Goal: Information Seeking & Learning: Learn about a topic

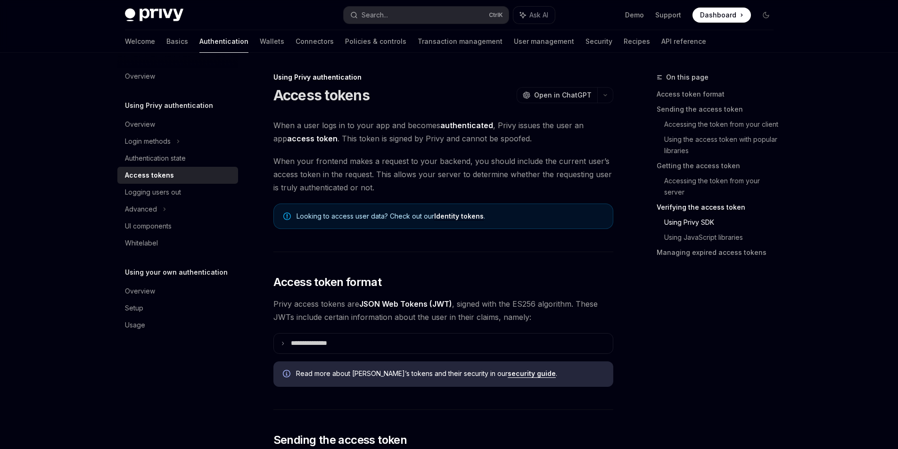
scroll to position [1562, 0]
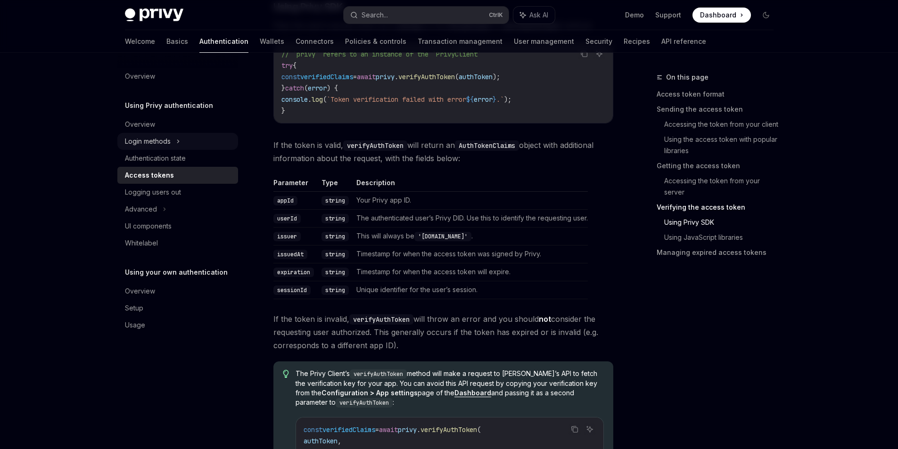
click at [173, 140] on div "Login methods" at bounding box center [177, 141] width 121 height 17
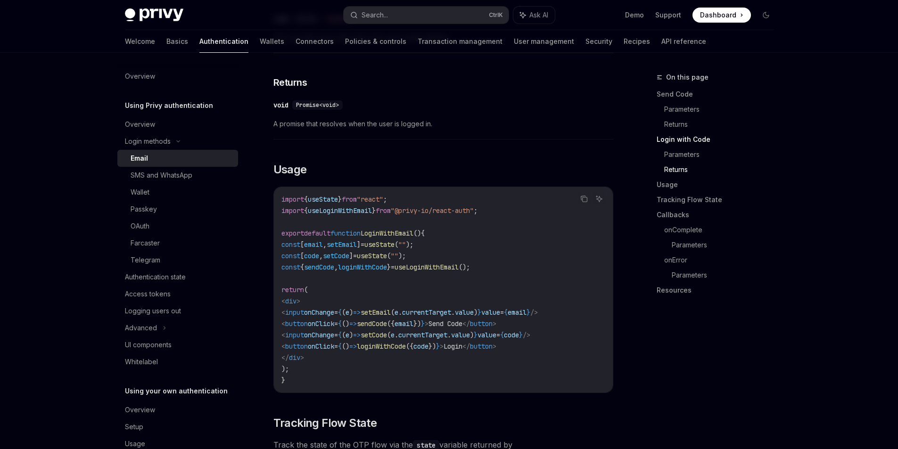
scroll to position [707, 0]
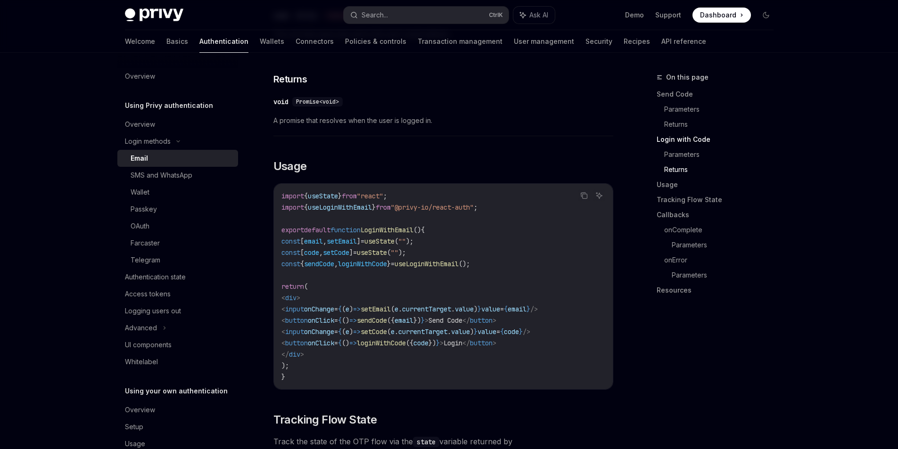
click at [411, 226] on span "LoginWithEmail" at bounding box center [387, 230] width 53 height 8
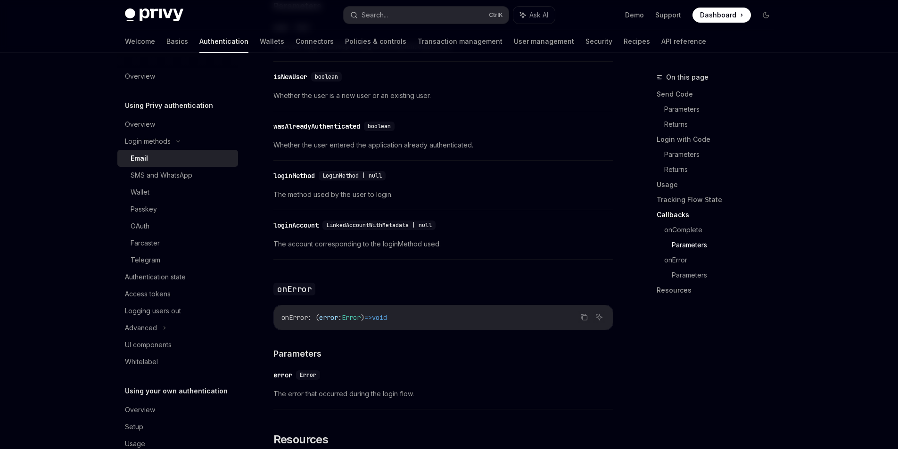
scroll to position [1621, 0]
click at [393, 222] on span "LinkedAccountWithMetadata | null" at bounding box center [379, 226] width 106 height 8
click at [183, 326] on div "Advanced" at bounding box center [177, 328] width 121 height 17
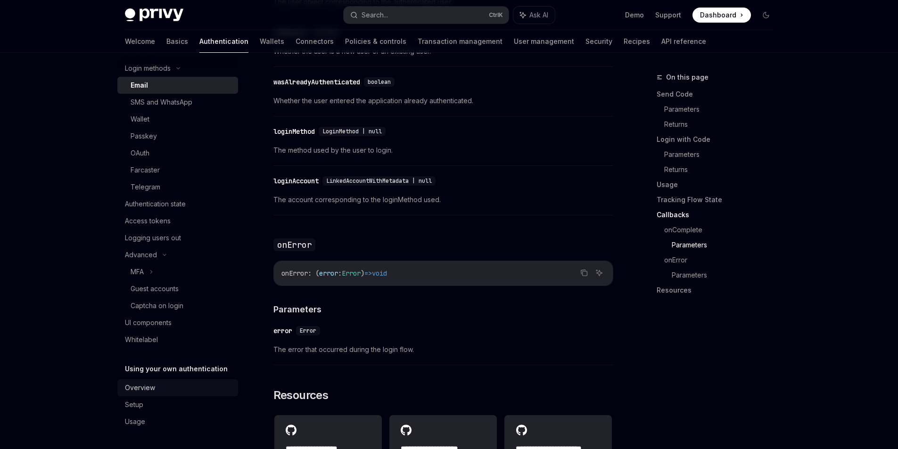
scroll to position [1668, 0]
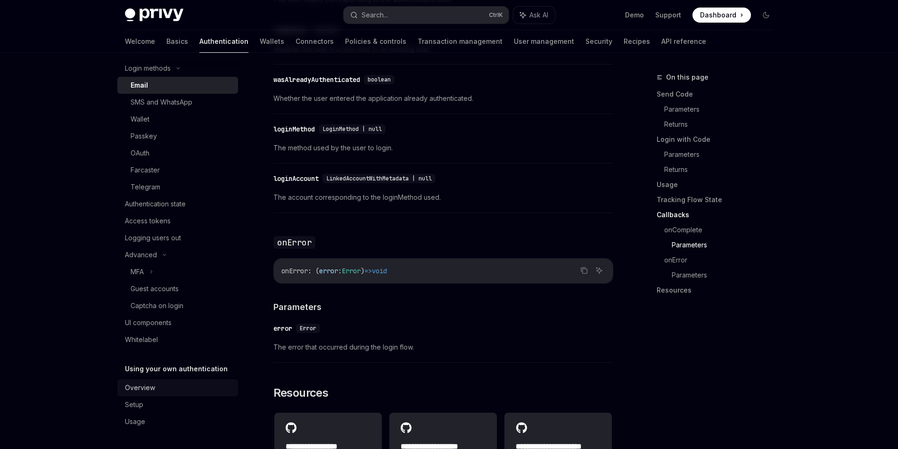
click at [160, 384] on div "Overview" at bounding box center [178, 387] width 107 height 11
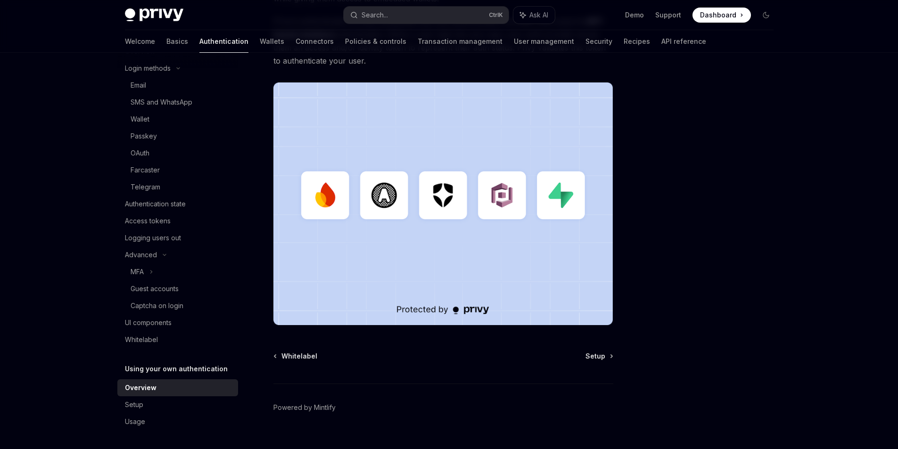
scroll to position [222, 0]
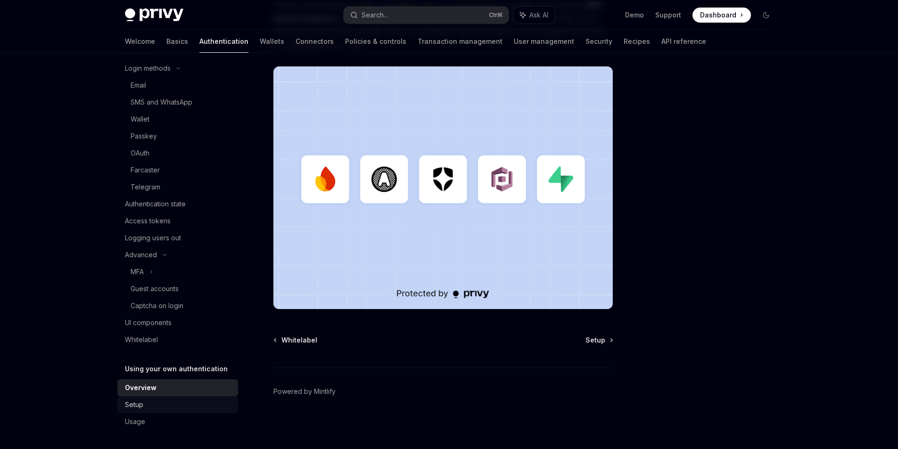
click at [177, 399] on div "Setup" at bounding box center [178, 404] width 107 height 11
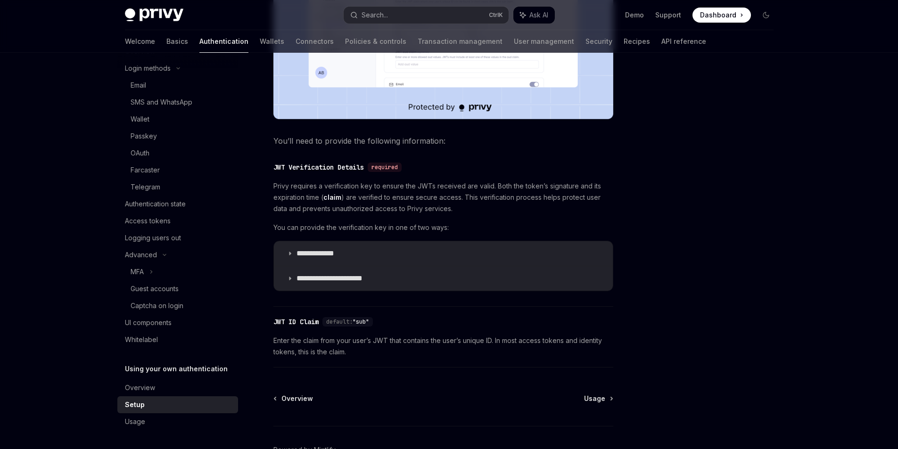
scroll to position [377, 0]
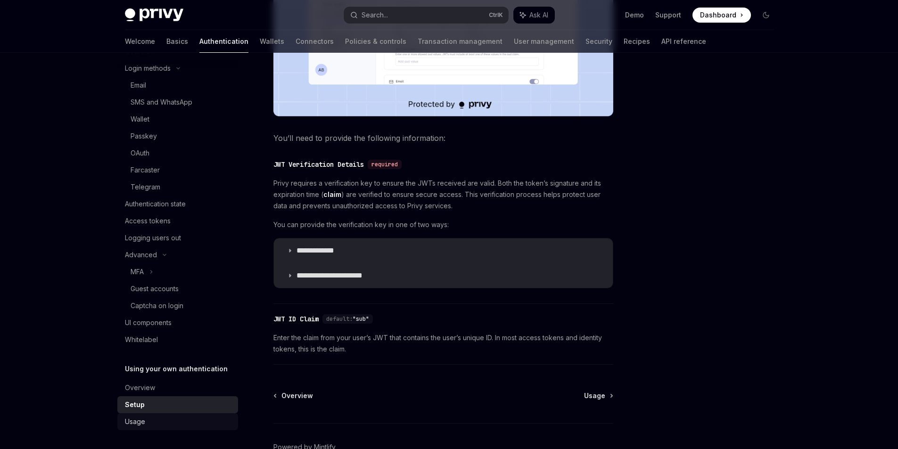
click at [146, 426] on div "Usage" at bounding box center [178, 421] width 107 height 11
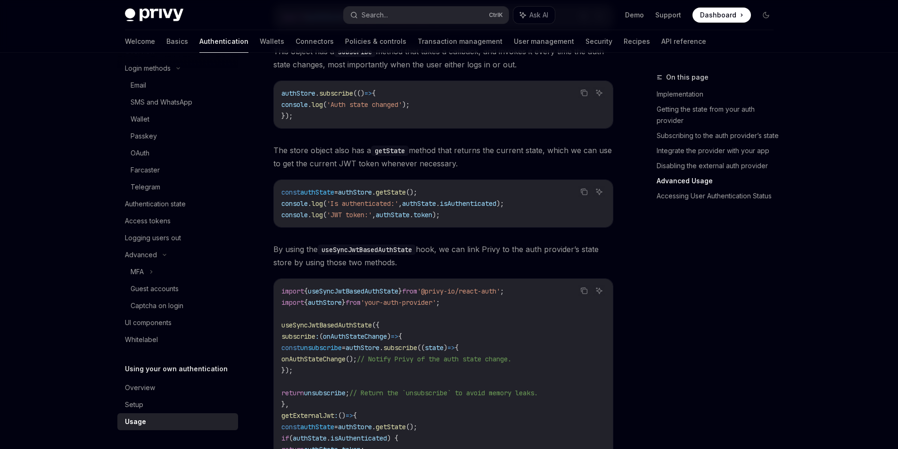
scroll to position [1603, 0]
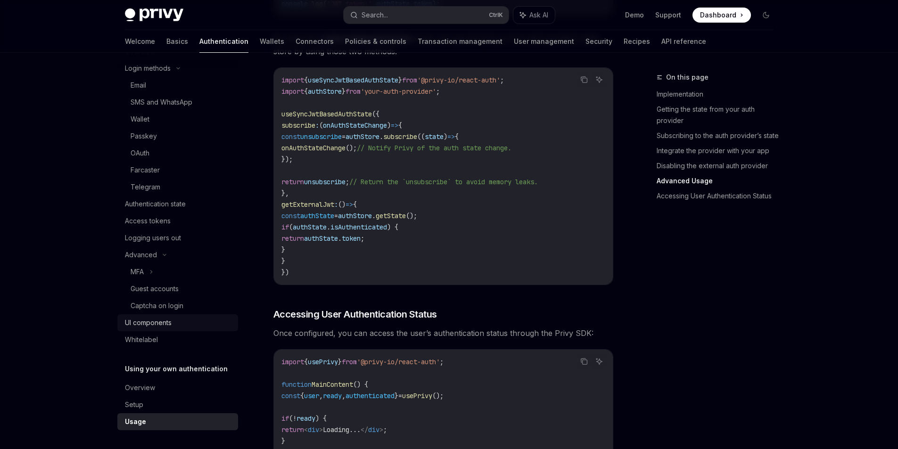
click at [165, 321] on div "UI components" at bounding box center [148, 322] width 47 height 11
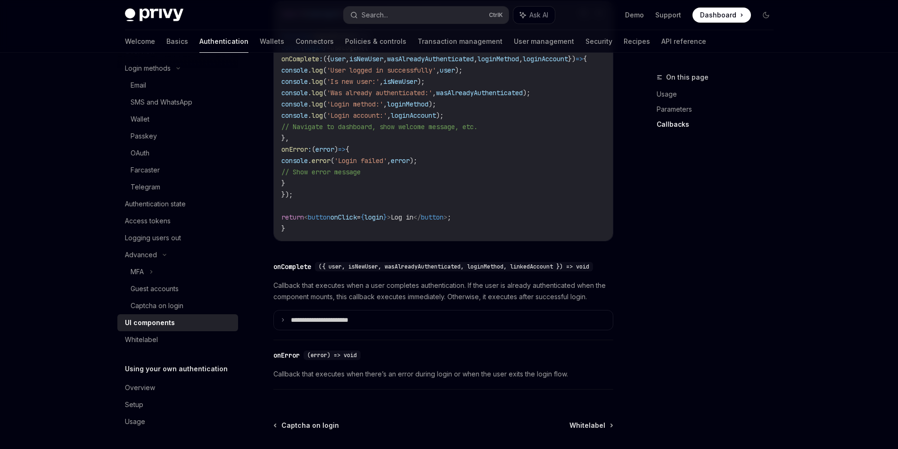
scroll to position [1273, 0]
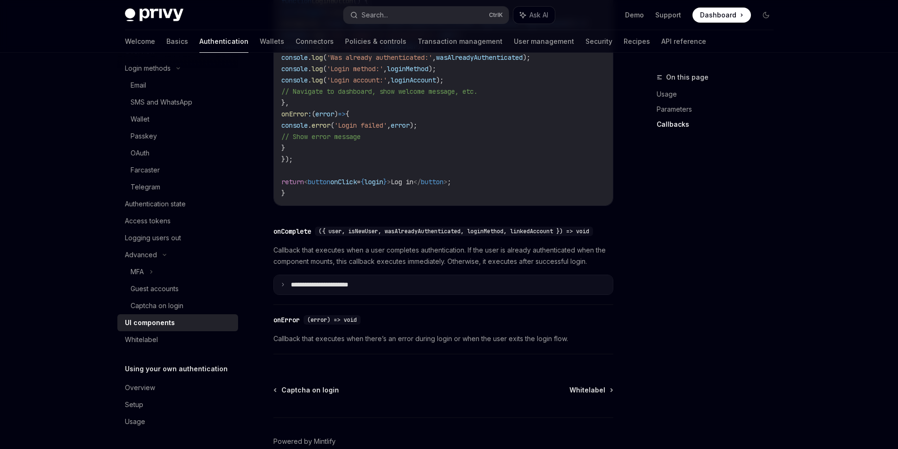
click at [283, 295] on summary "**********" at bounding box center [443, 285] width 339 height 20
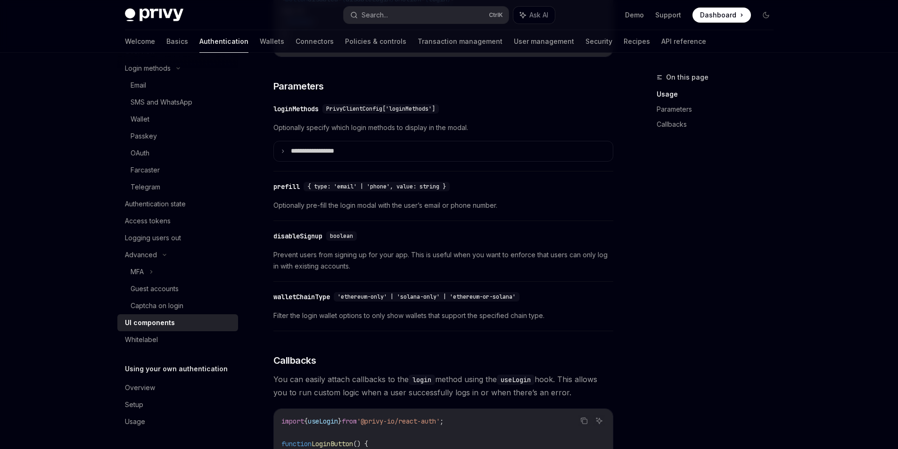
scroll to position [785, 0]
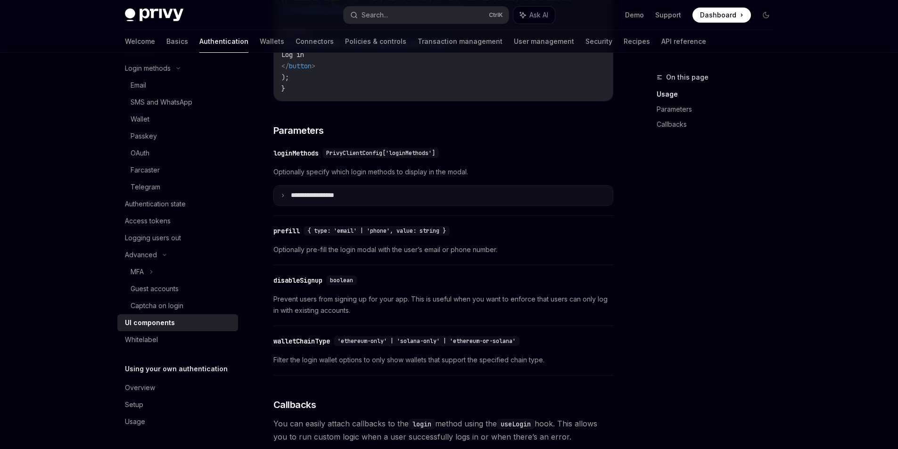
click at [285, 206] on summary "**********" at bounding box center [443, 196] width 339 height 20
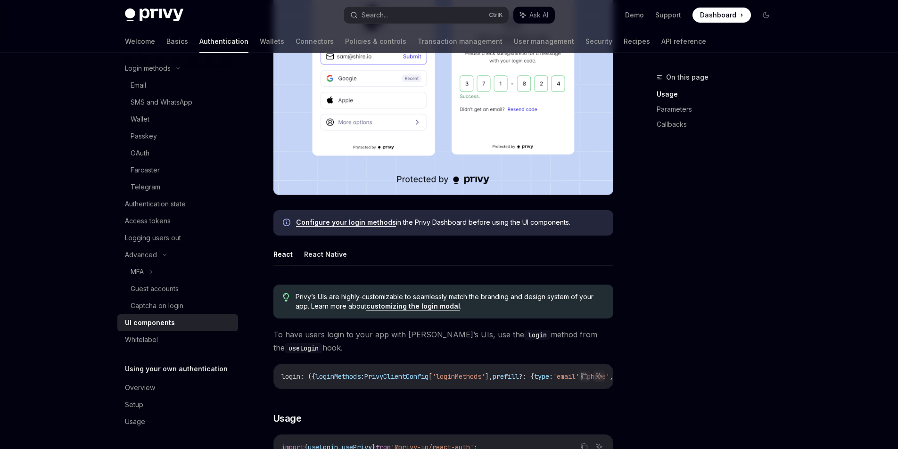
scroll to position [267, 0]
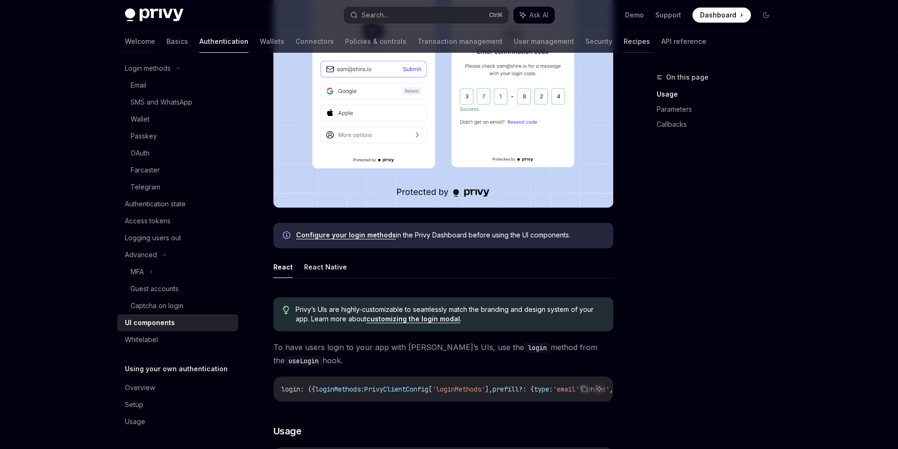
click at [624, 39] on link "Recipes" at bounding box center [637, 41] width 26 height 23
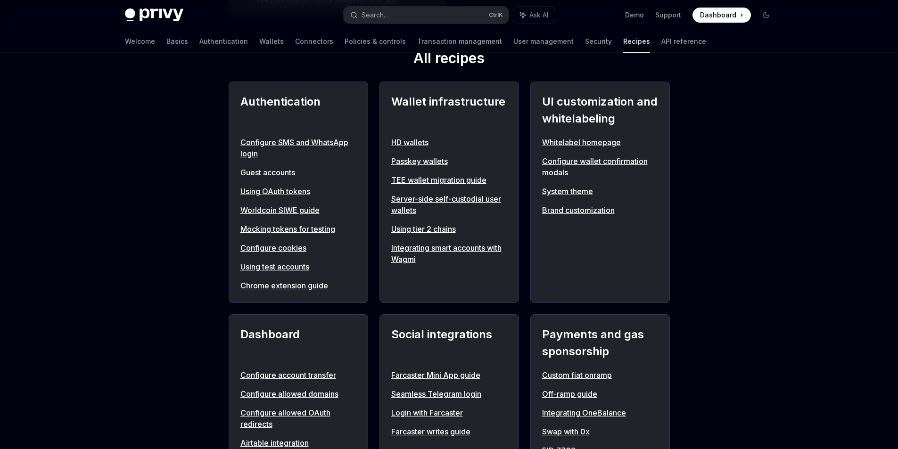
scroll to position [330, 0]
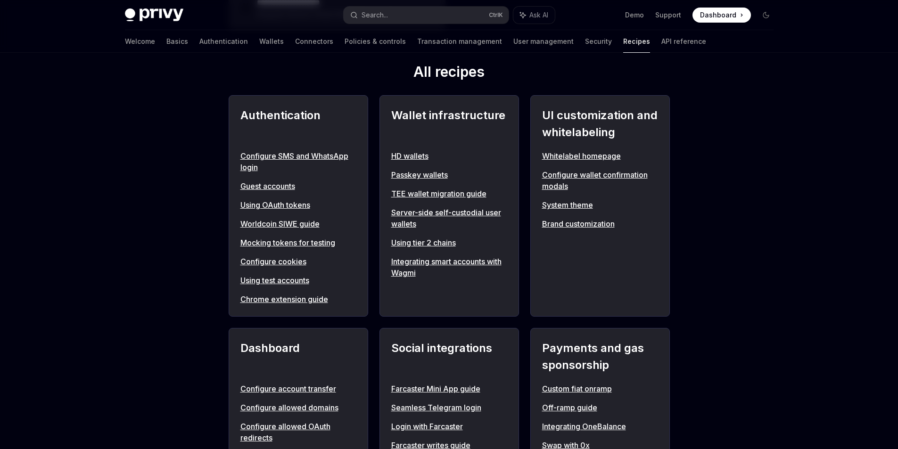
click at [284, 154] on link "Configure SMS and WhatsApp login" at bounding box center [298, 161] width 116 height 23
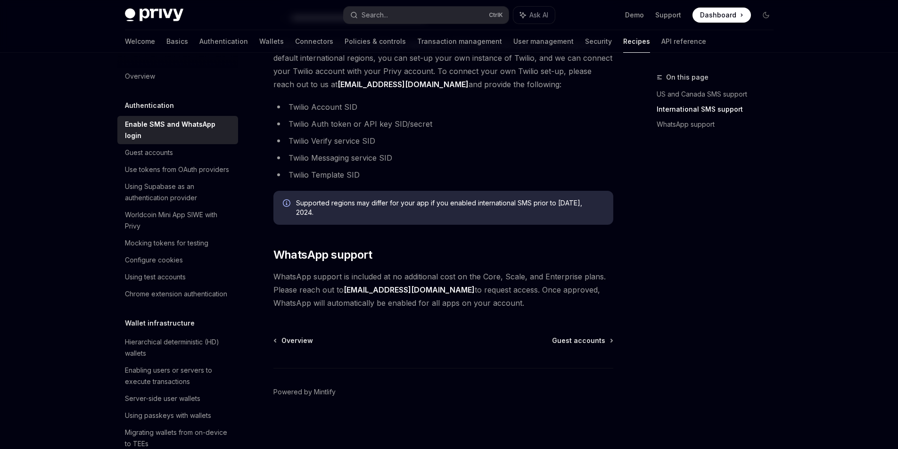
scroll to position [484, 0]
click at [181, 199] on div "Using Supabase as an authentication provider" at bounding box center [178, 192] width 107 height 23
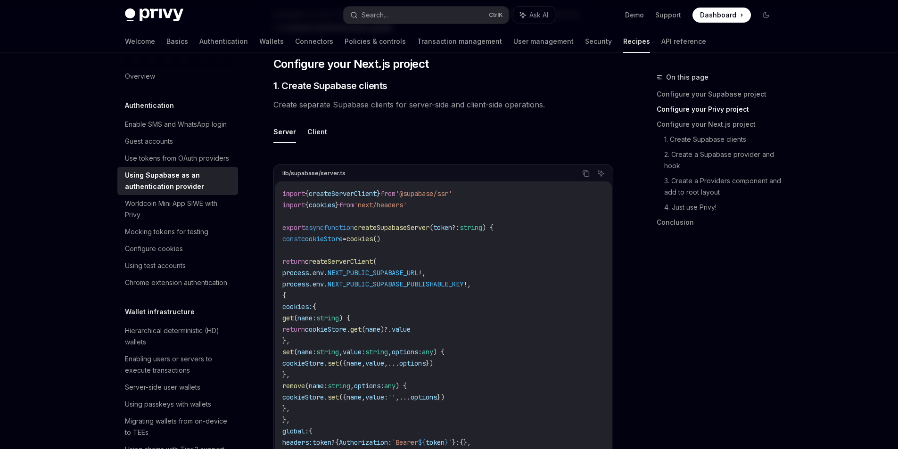
scroll to position [424, 0]
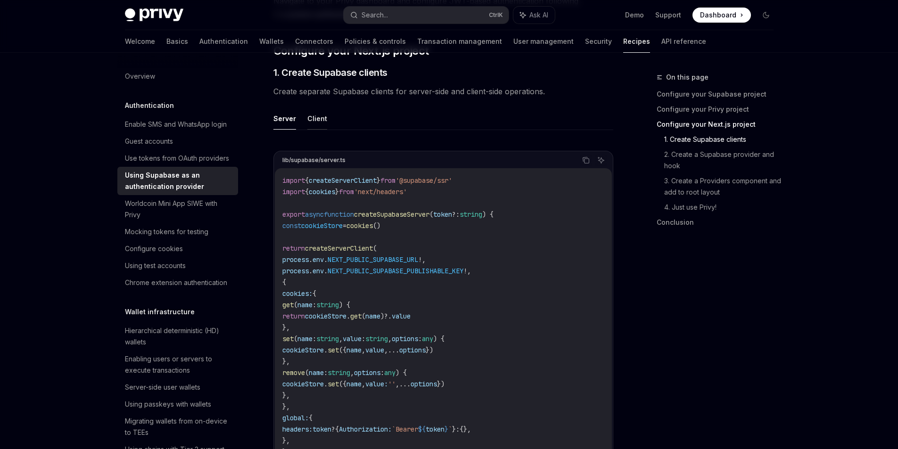
click at [318, 121] on button "Client" at bounding box center [317, 118] width 20 height 22
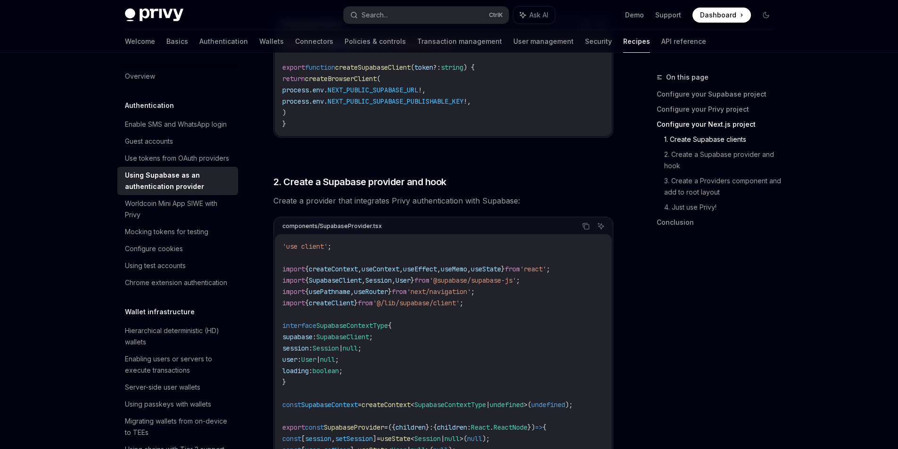
scroll to position [566, 0]
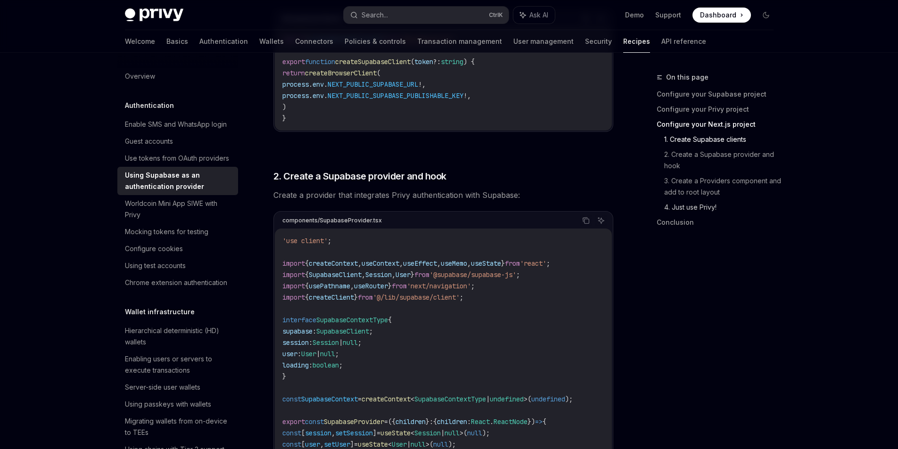
click at [689, 207] on link "4. Just use Privy!" at bounding box center [722, 207] width 117 height 15
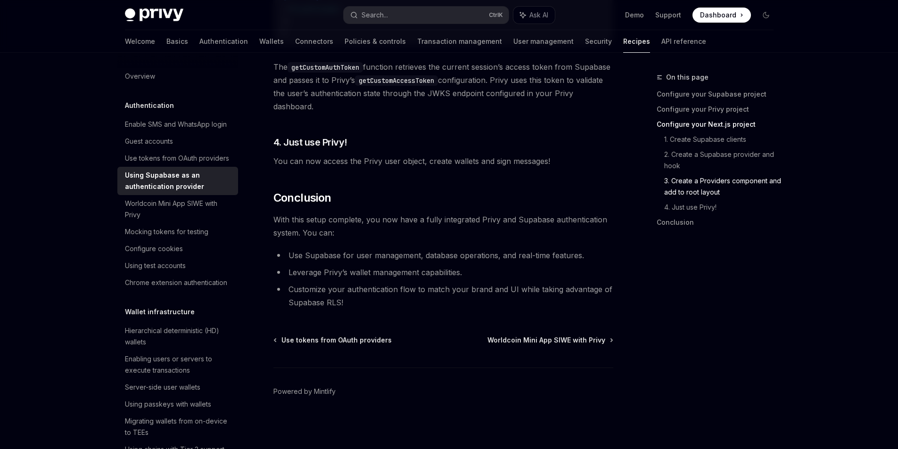
scroll to position [2176, 0]
click at [154, 257] on link "Configure cookies" at bounding box center [177, 248] width 121 height 17
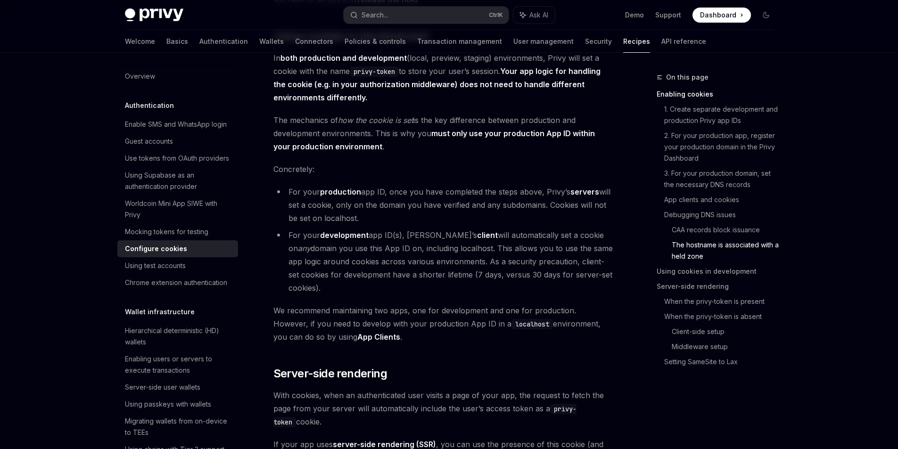
scroll to position [1555, 0]
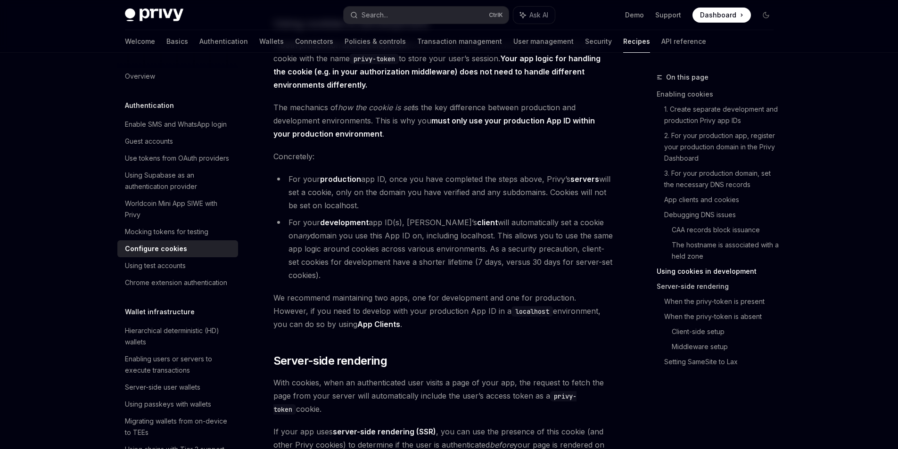
click at [686, 282] on link "Server-side rendering" at bounding box center [719, 286] width 124 height 15
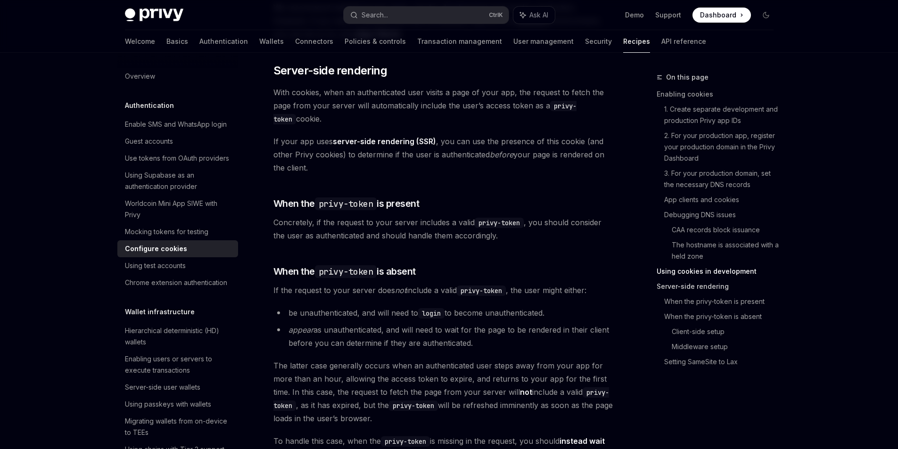
scroll to position [1850, 0]
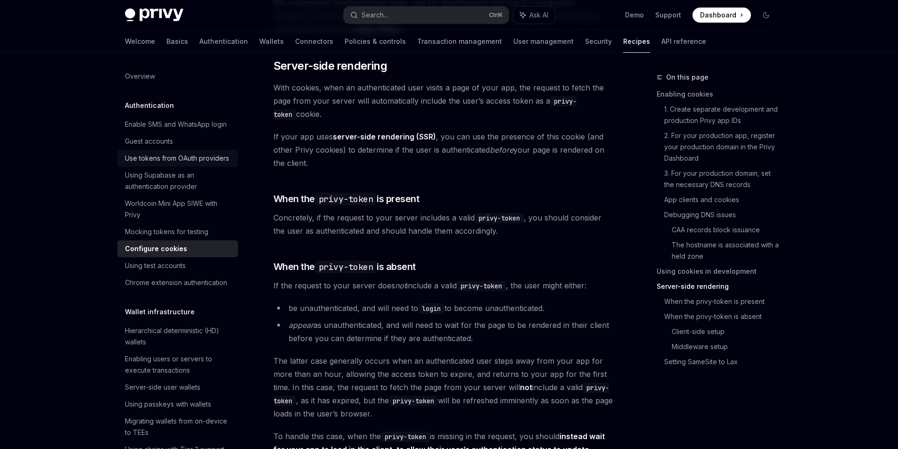
click at [178, 164] on div "Use tokens from OAuth providers" at bounding box center [177, 158] width 104 height 11
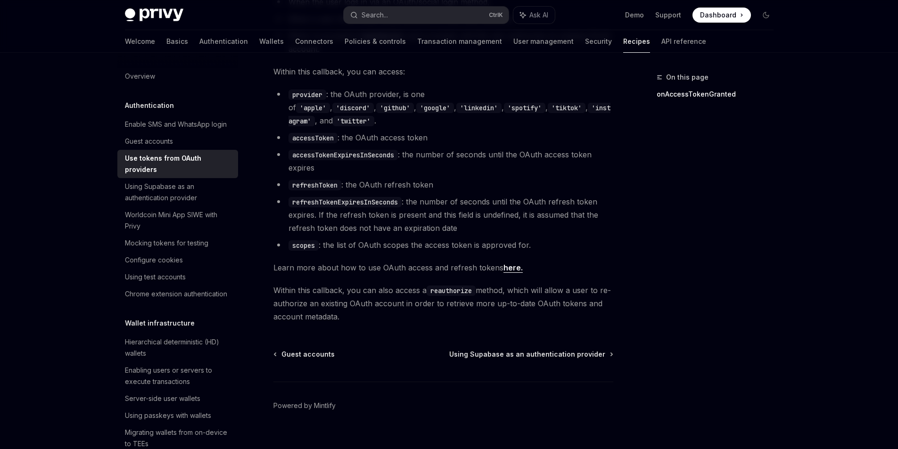
scroll to position [559, 0]
click at [139, 147] on div "Guest accounts" at bounding box center [149, 141] width 48 height 11
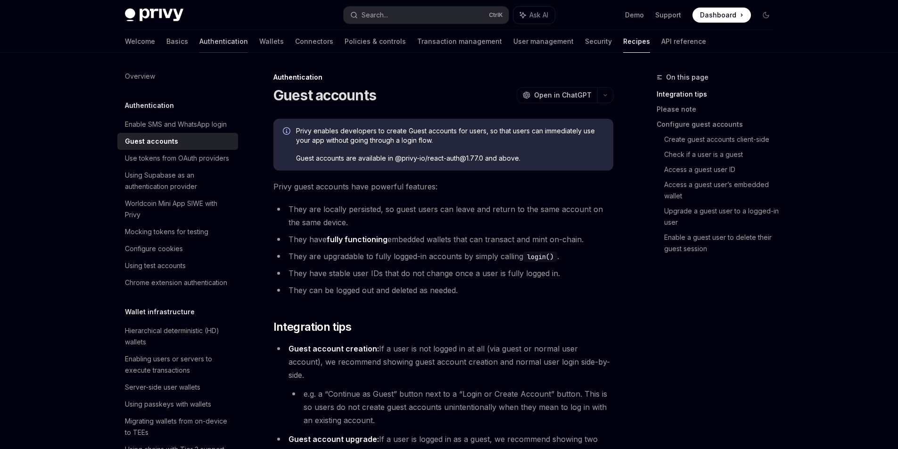
click at [199, 42] on link "Authentication" at bounding box center [223, 41] width 49 height 23
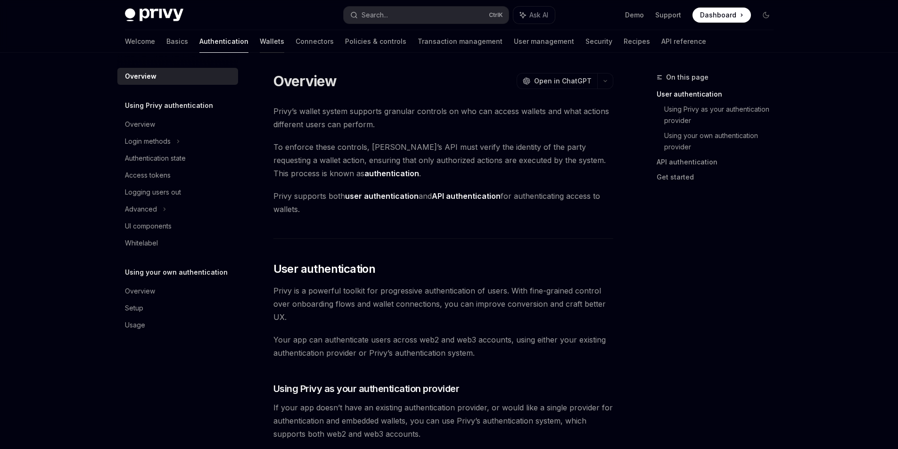
click at [260, 41] on link "Wallets" at bounding box center [272, 41] width 25 height 23
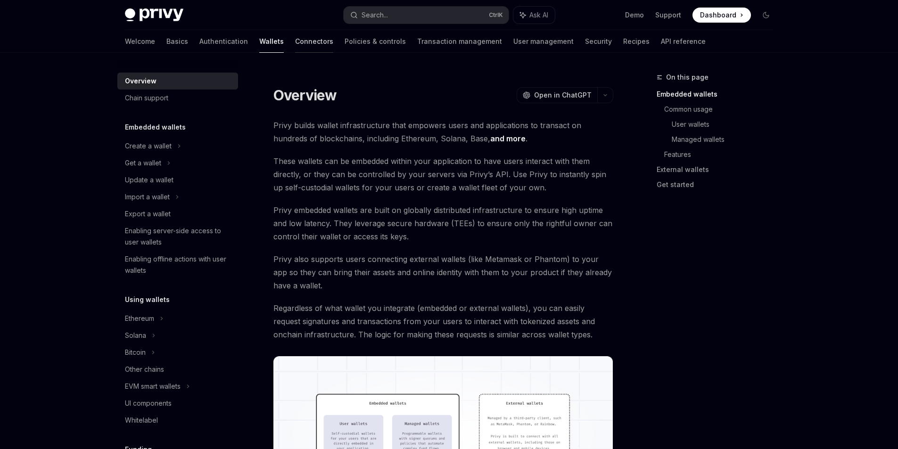
click at [295, 41] on link "Connectors" at bounding box center [314, 41] width 38 height 23
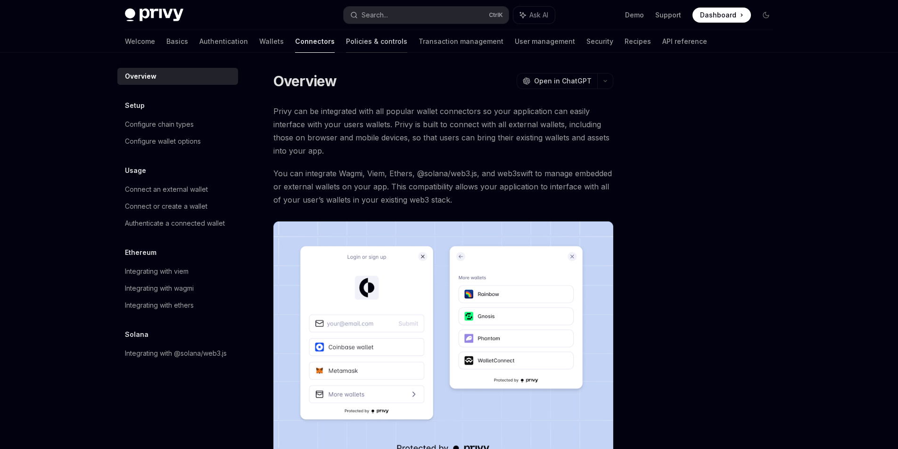
click at [346, 40] on link "Policies & controls" at bounding box center [376, 41] width 61 height 23
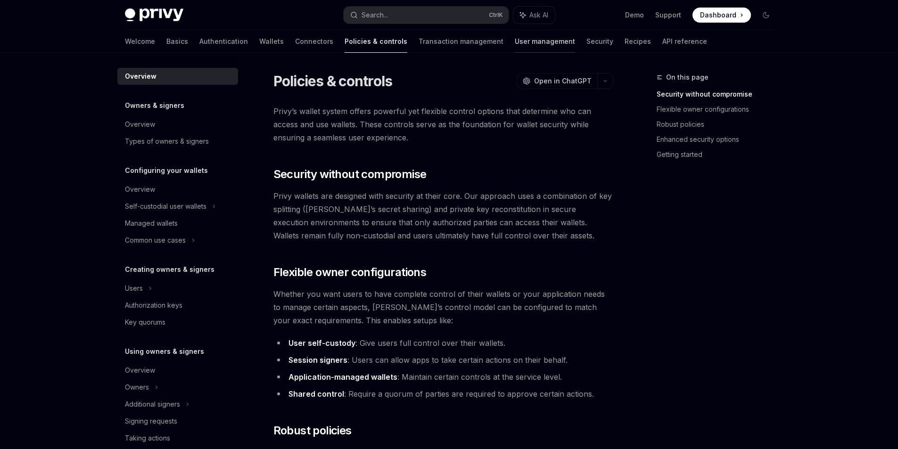
click at [515, 39] on link "User management" at bounding box center [545, 41] width 60 height 23
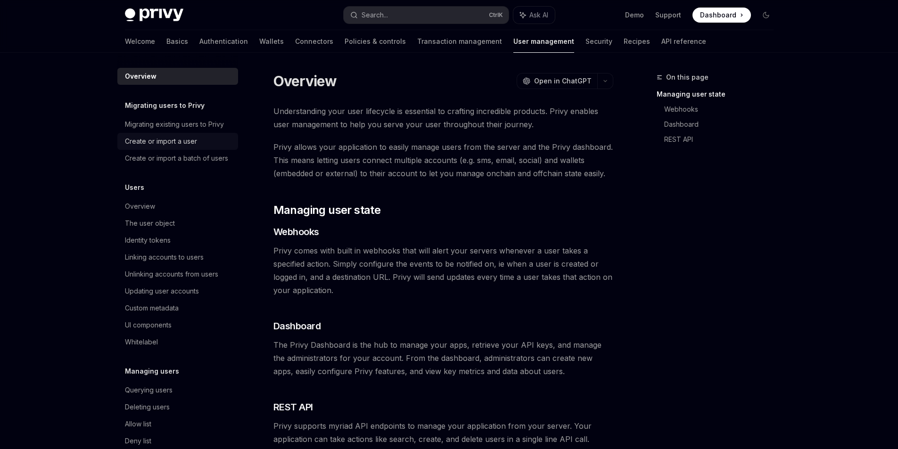
click at [175, 142] on div "Create or import a user" at bounding box center [161, 141] width 72 height 11
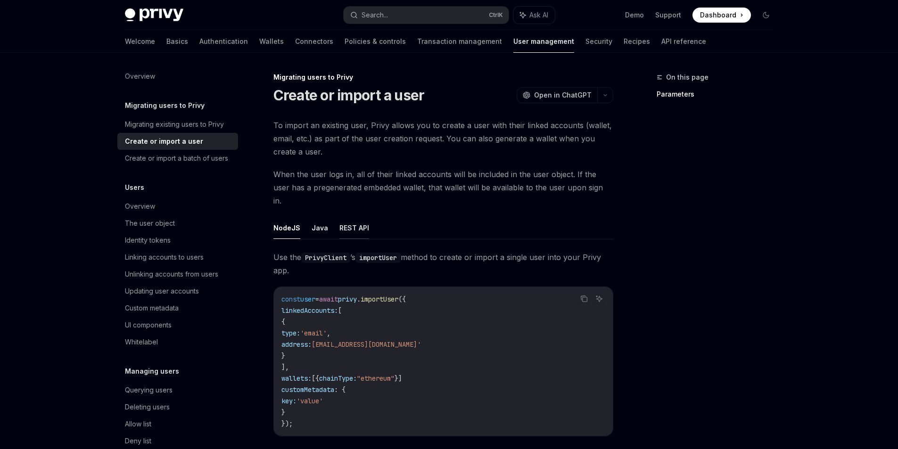
click at [341, 217] on button "REST API" at bounding box center [354, 228] width 30 height 22
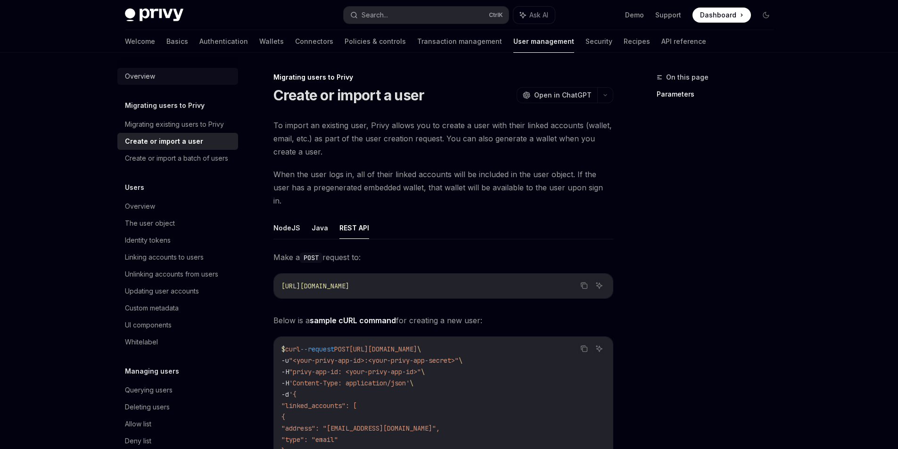
click at [140, 81] on div "Overview" at bounding box center [140, 76] width 30 height 11
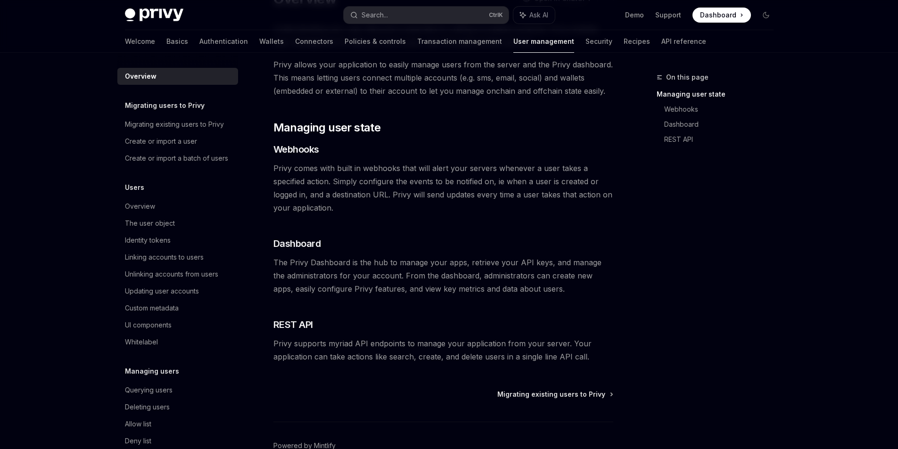
scroll to position [94, 0]
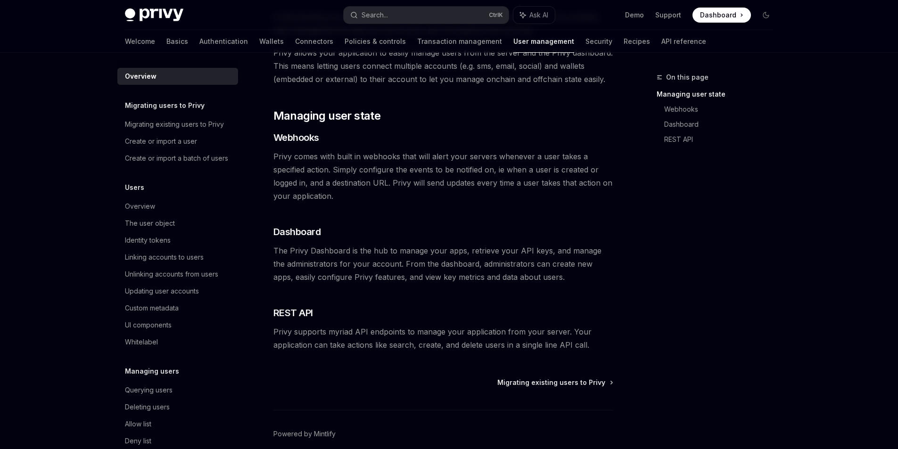
click at [168, 104] on h5 "Migrating users to Privy" at bounding box center [165, 105] width 80 height 11
click at [164, 128] on div "Migrating existing users to Privy" at bounding box center [174, 124] width 99 height 11
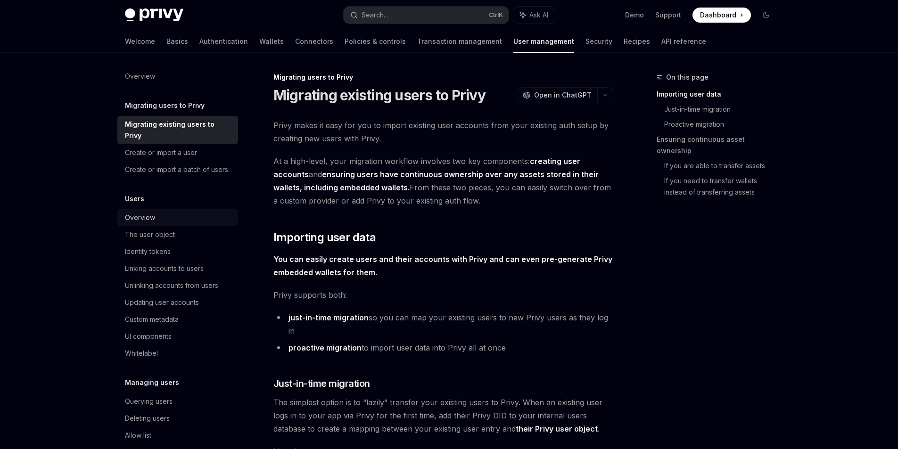
click at [139, 223] on div "Overview" at bounding box center [140, 217] width 30 height 11
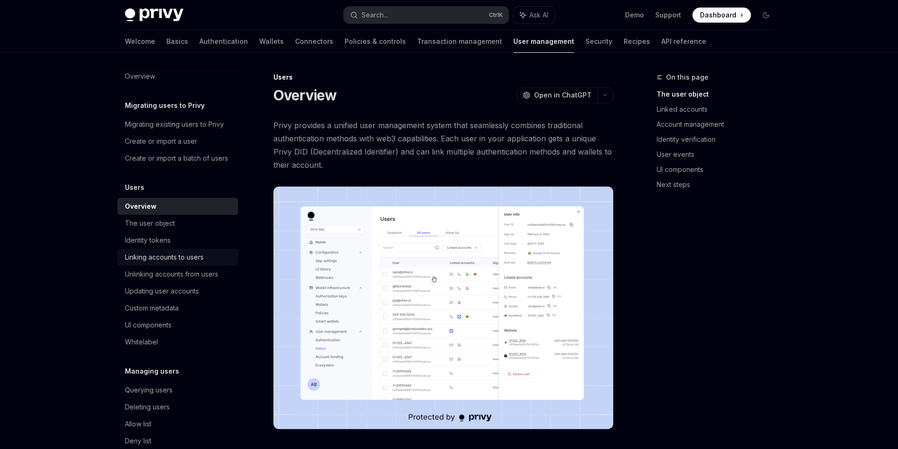
click at [214, 263] on div "Linking accounts to users" at bounding box center [178, 257] width 107 height 11
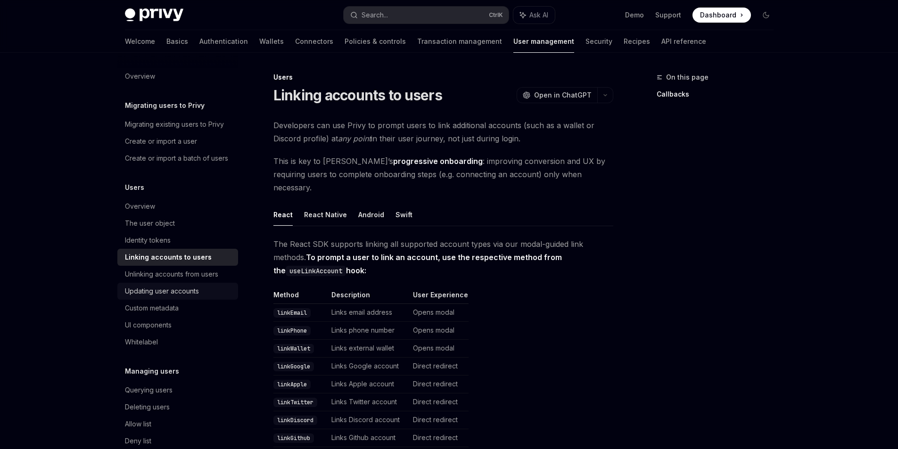
click at [175, 294] on link "Updating user accounts" at bounding box center [177, 291] width 121 height 17
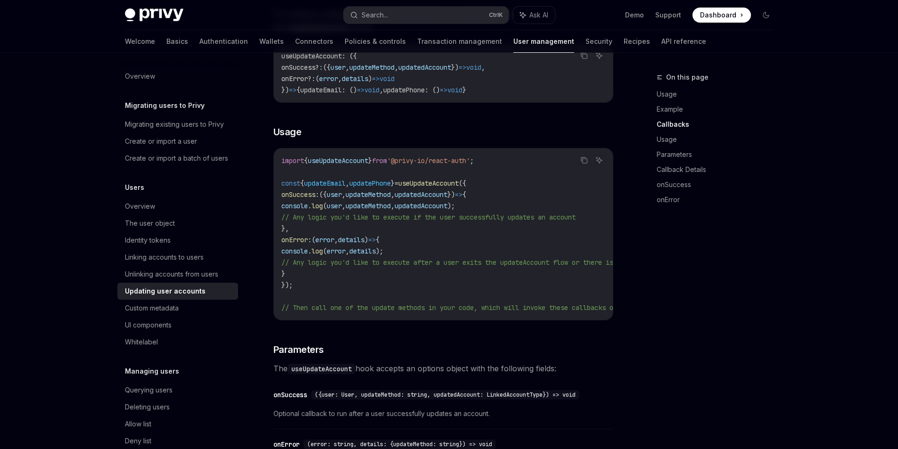
scroll to position [660, 0]
click at [156, 314] on div "Custom metadata" at bounding box center [152, 308] width 54 height 11
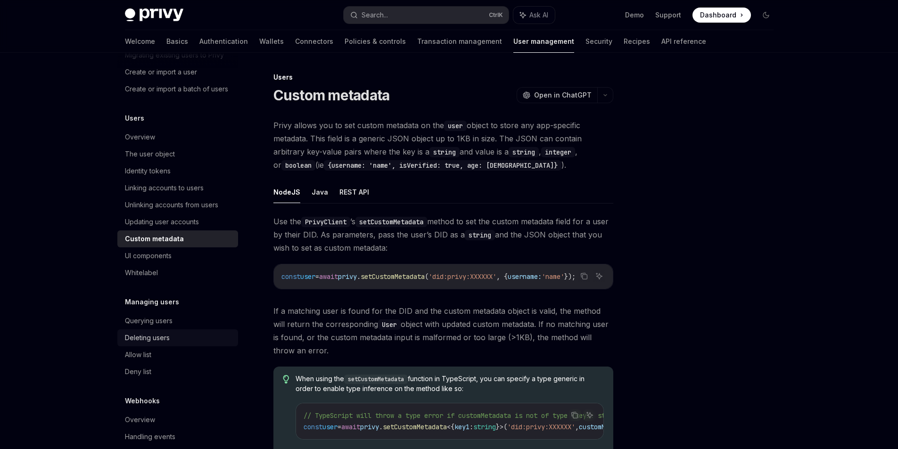
scroll to position [94, 0]
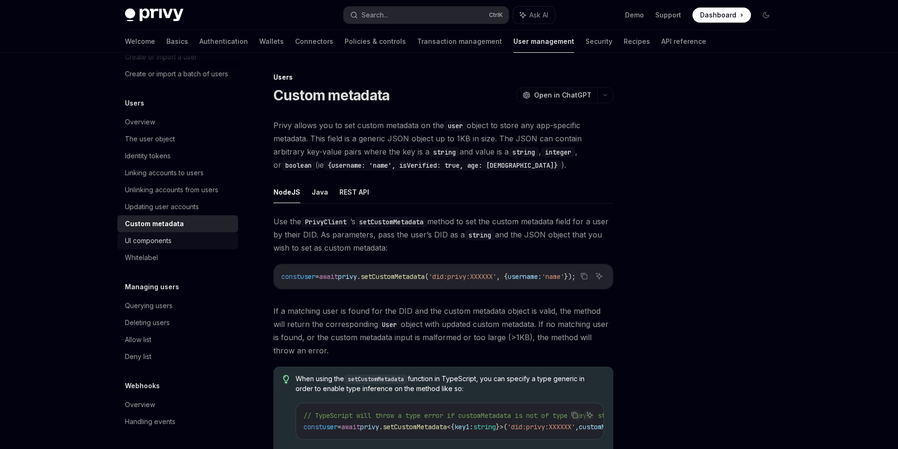
click at [158, 242] on div "UI components" at bounding box center [148, 240] width 47 height 11
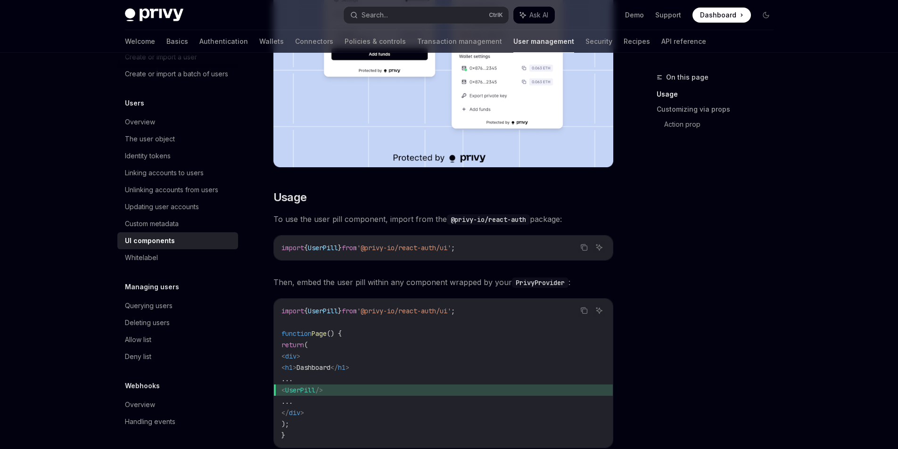
scroll to position [96, 0]
click at [145, 409] on div "Overview" at bounding box center [140, 404] width 30 height 11
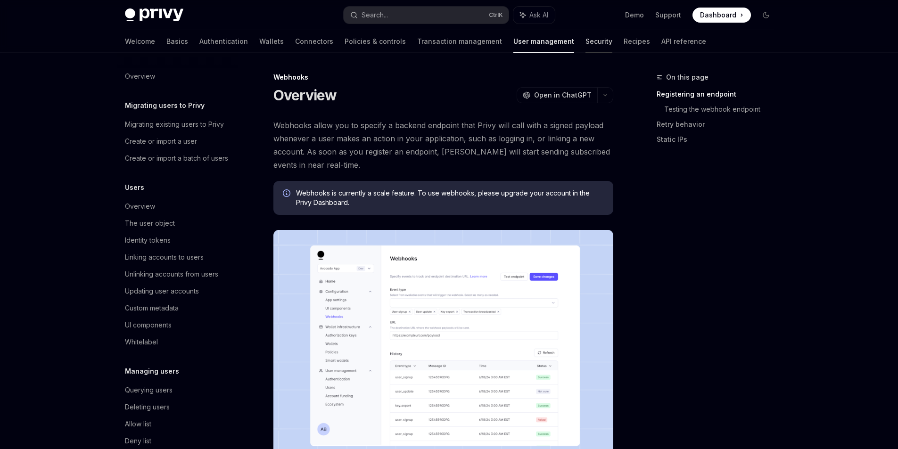
click at [585, 41] on link "Security" at bounding box center [598, 41] width 27 height 23
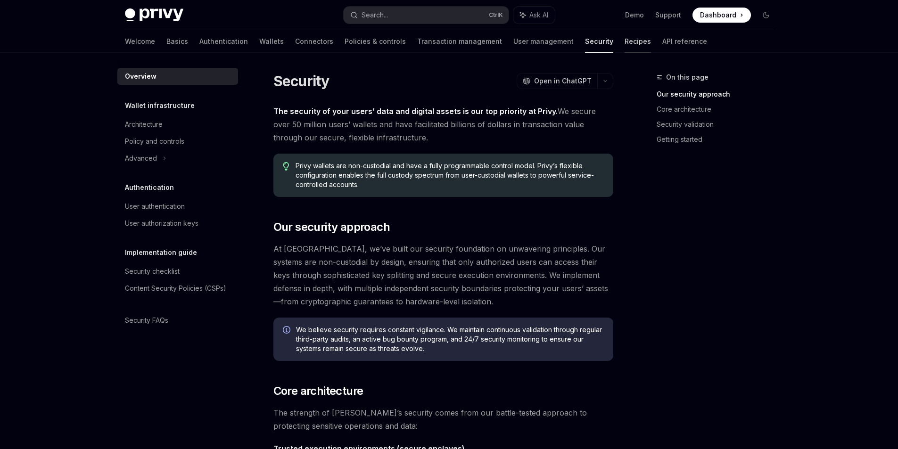
click at [625, 41] on link "Recipes" at bounding box center [638, 41] width 26 height 23
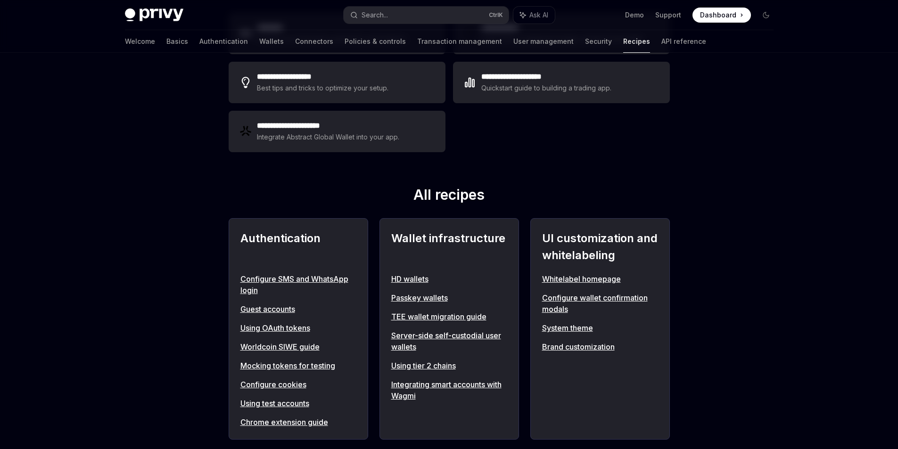
scroll to position [75, 0]
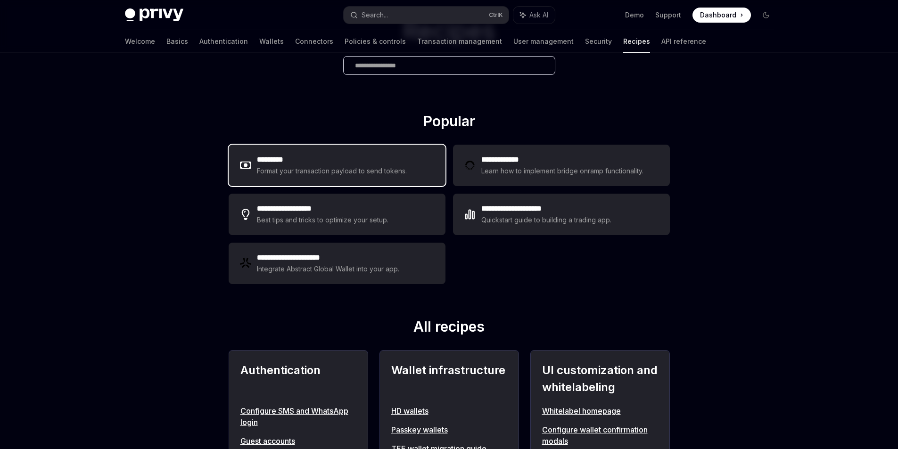
click at [324, 158] on h2 "*********" at bounding box center [332, 159] width 150 height 11
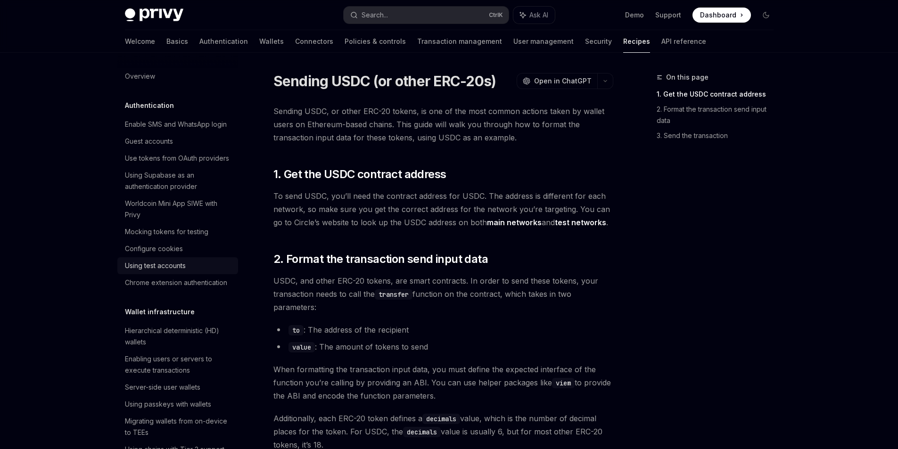
click at [165, 271] on div "Using test accounts" at bounding box center [155, 265] width 61 height 11
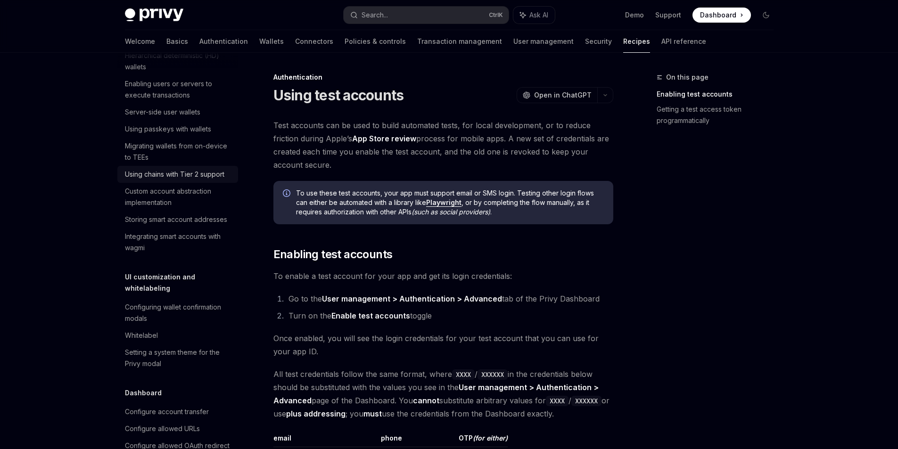
scroll to position [330, 0]
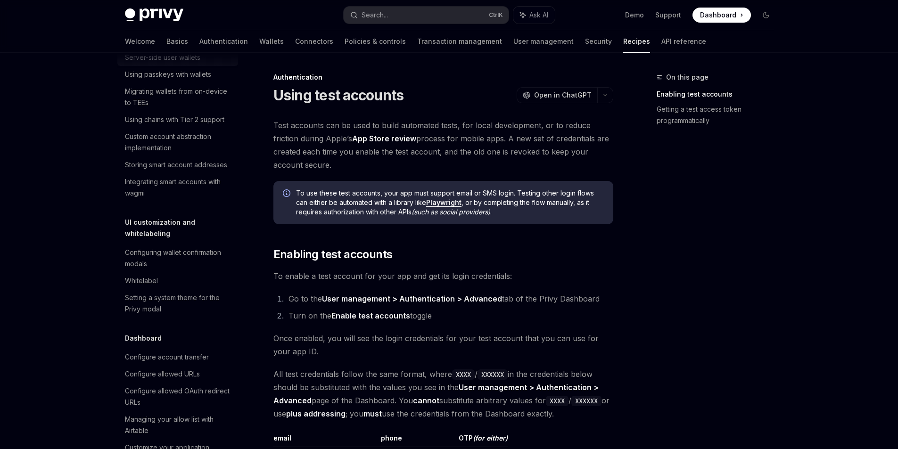
click at [192, 63] on div "Server-side user wallets" at bounding box center [162, 57] width 75 height 11
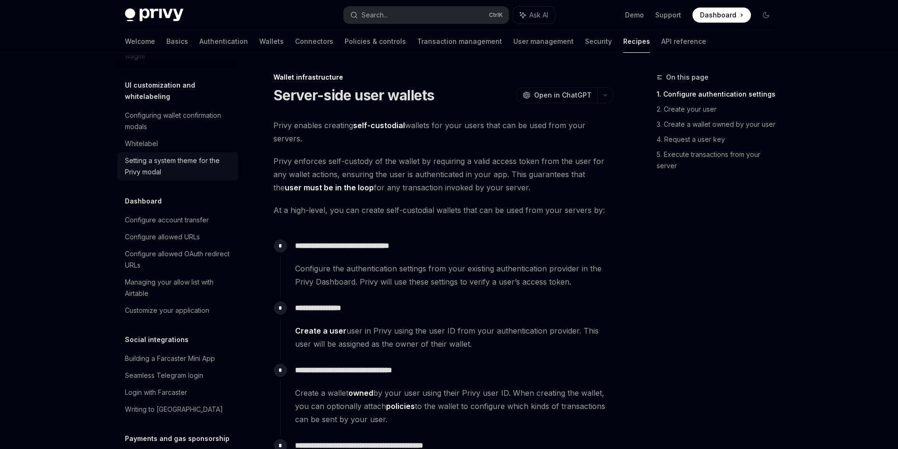
scroll to position [518, 0]
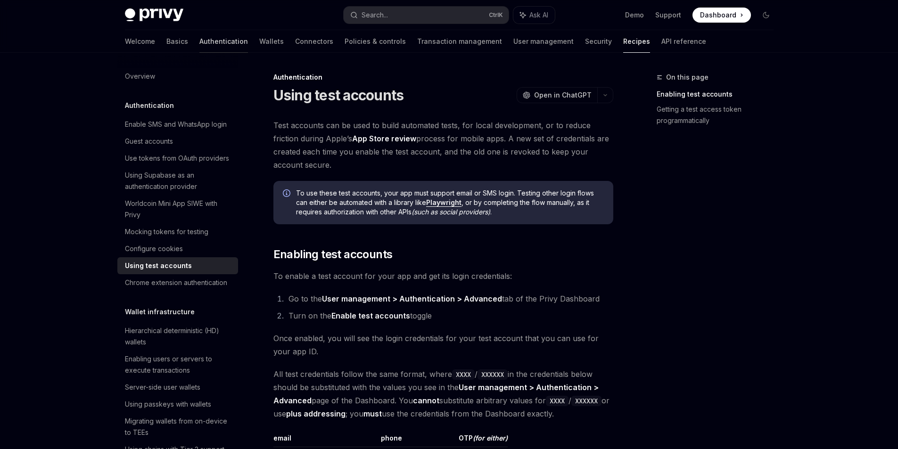
click at [199, 36] on link "Authentication" at bounding box center [223, 41] width 49 height 23
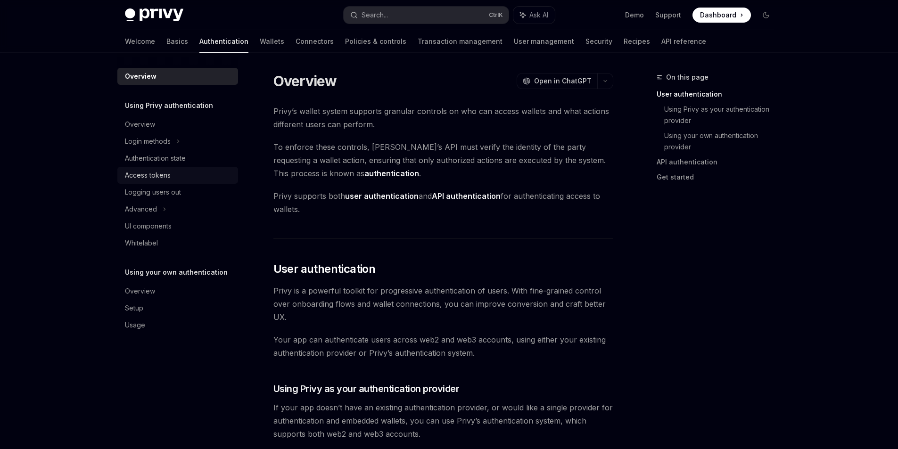
click at [163, 179] on div "Access tokens" at bounding box center [148, 175] width 46 height 11
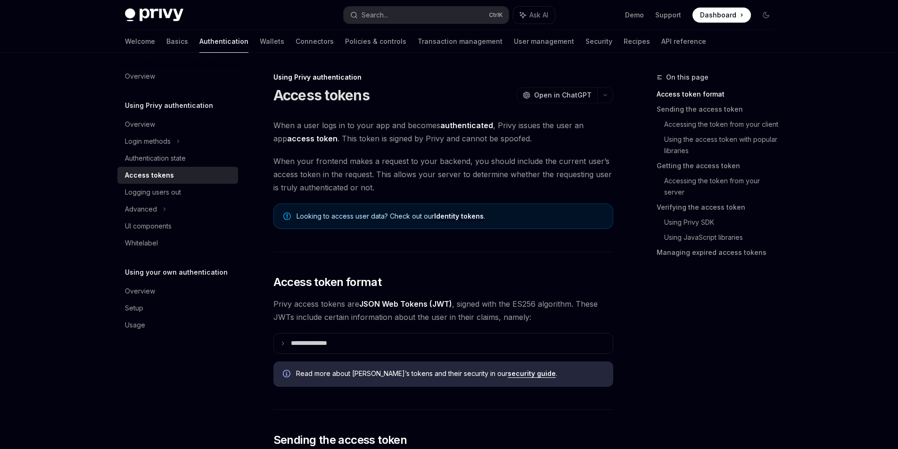
scroll to position [47, 0]
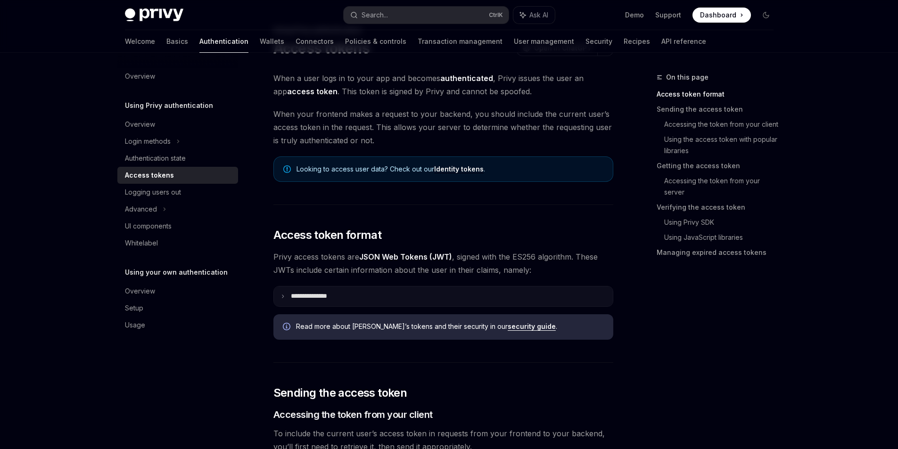
click at [286, 296] on summary "**********" at bounding box center [443, 297] width 339 height 20
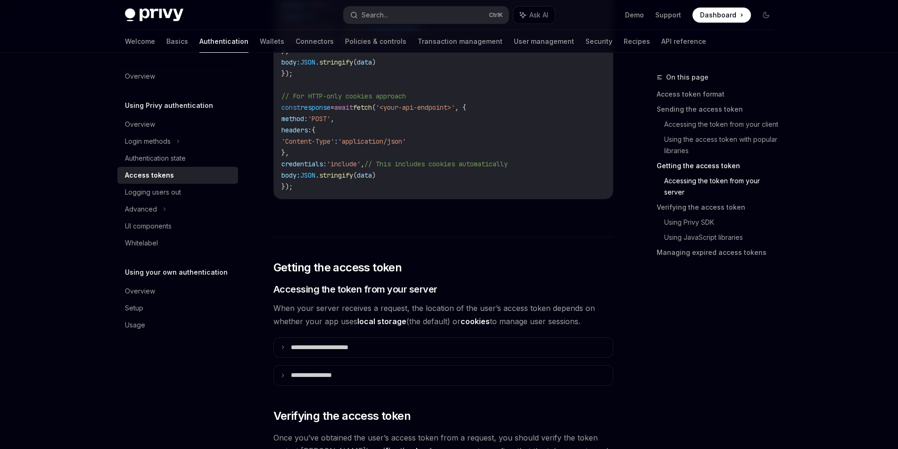
scroll to position [1320, 0]
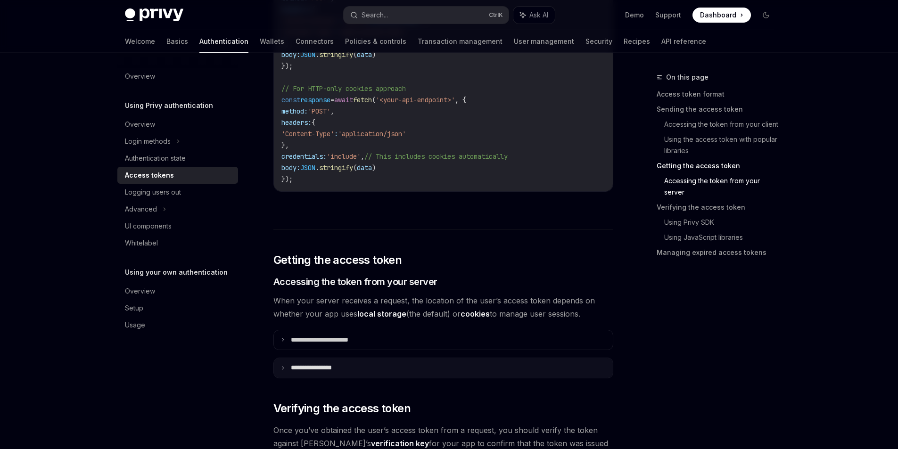
click at [490, 364] on summary "**********" at bounding box center [443, 368] width 339 height 20
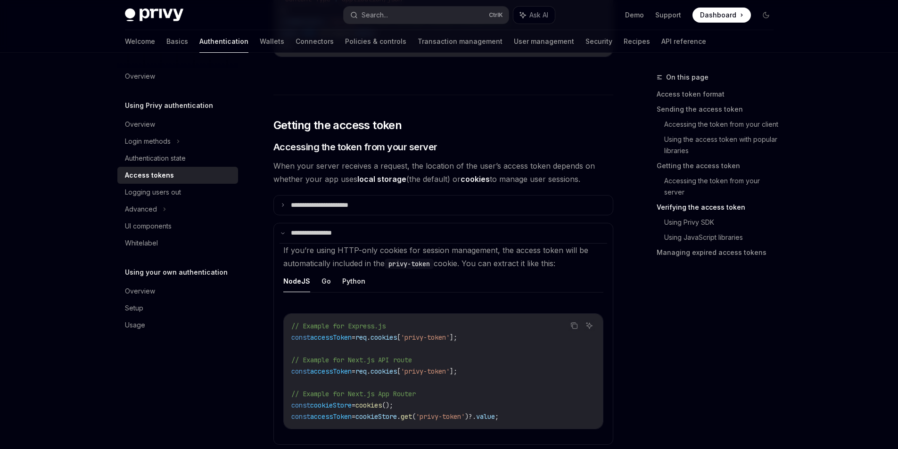
scroll to position [1461, 0]
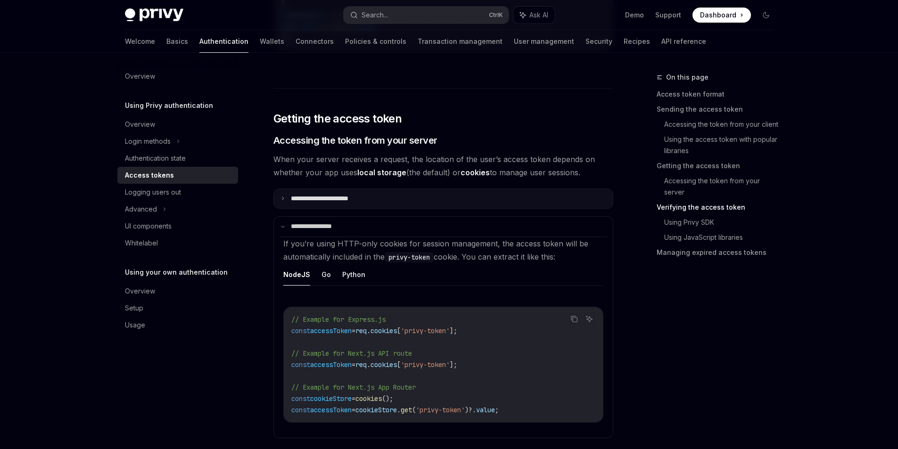
click at [332, 199] on p "**********" at bounding box center [330, 199] width 79 height 8
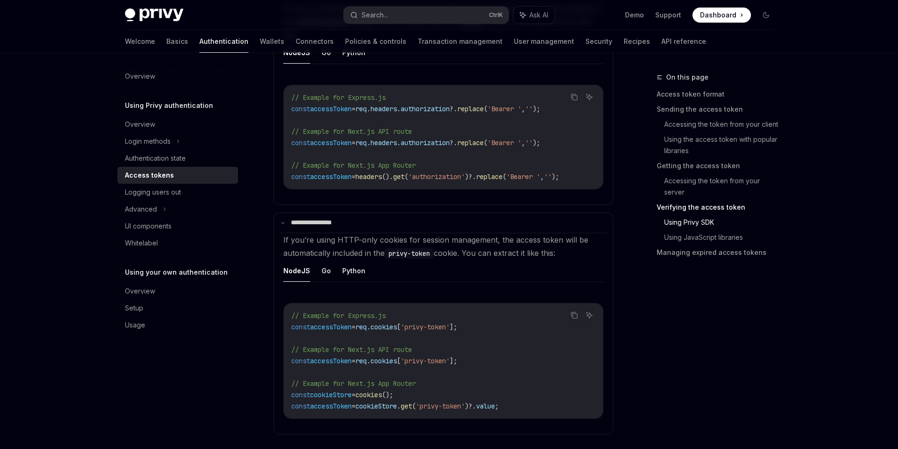
scroll to position [1650, 0]
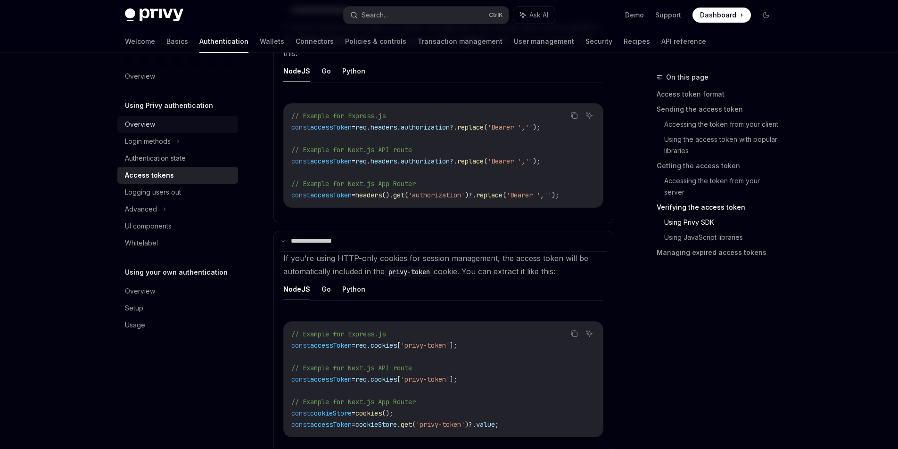
click at [148, 126] on div "Overview" at bounding box center [140, 124] width 30 height 11
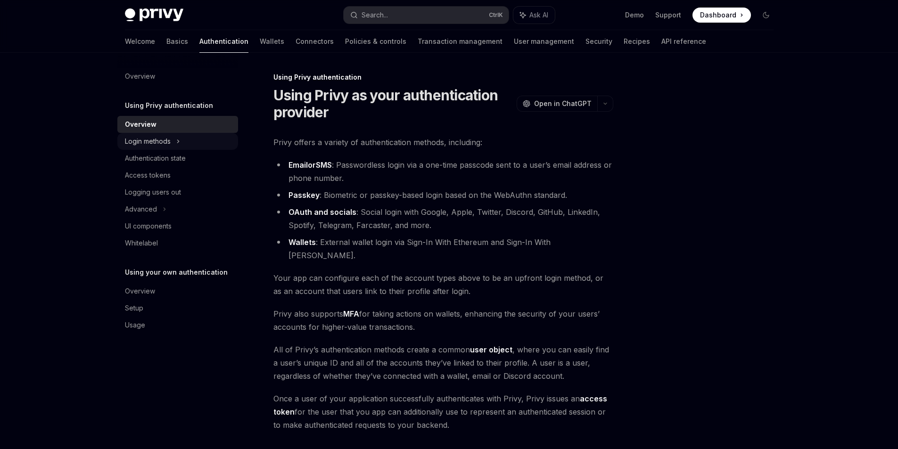
click at [155, 141] on div "Login methods" at bounding box center [148, 141] width 46 height 11
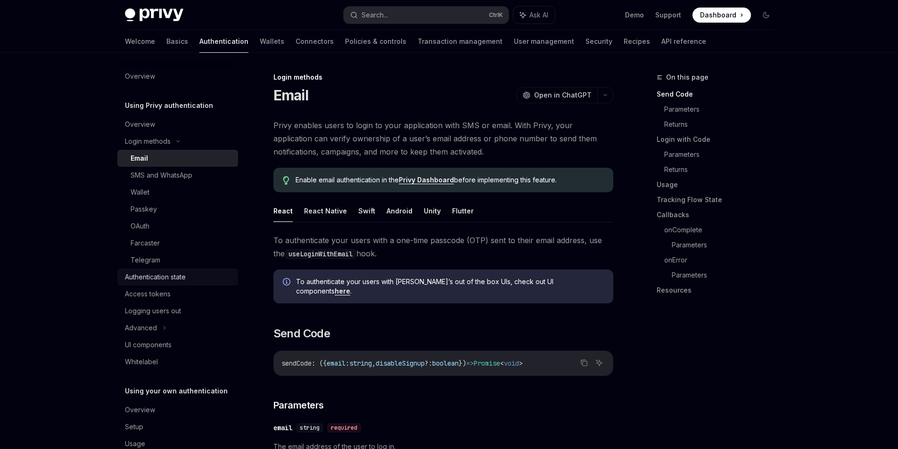
click at [160, 280] on div "Authentication state" at bounding box center [155, 276] width 61 height 11
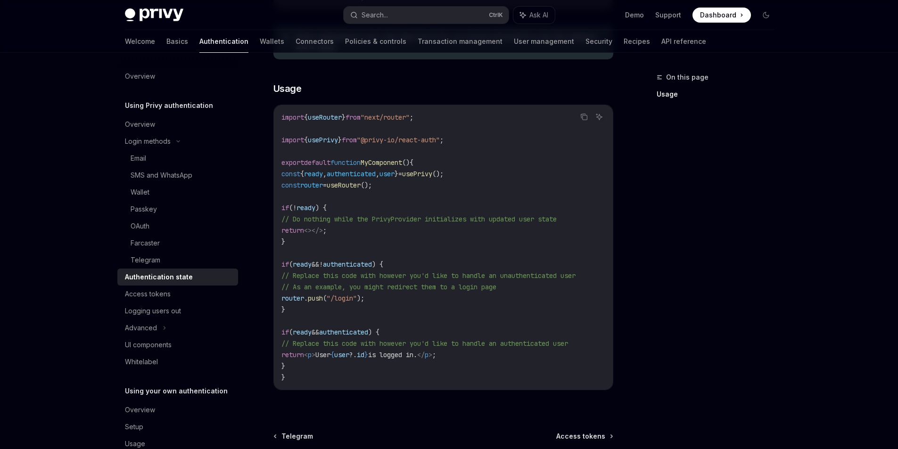
scroll to position [283, 0]
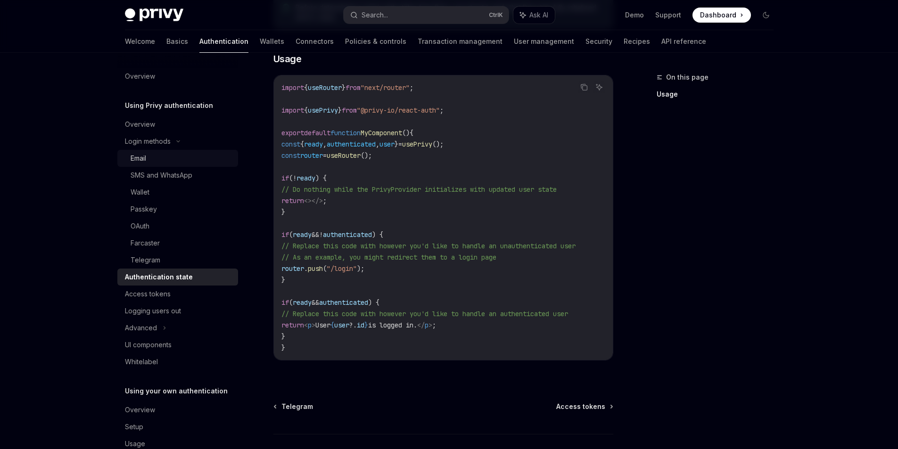
click at [171, 161] on div "Email" at bounding box center [182, 158] width 102 height 11
type textarea "*"
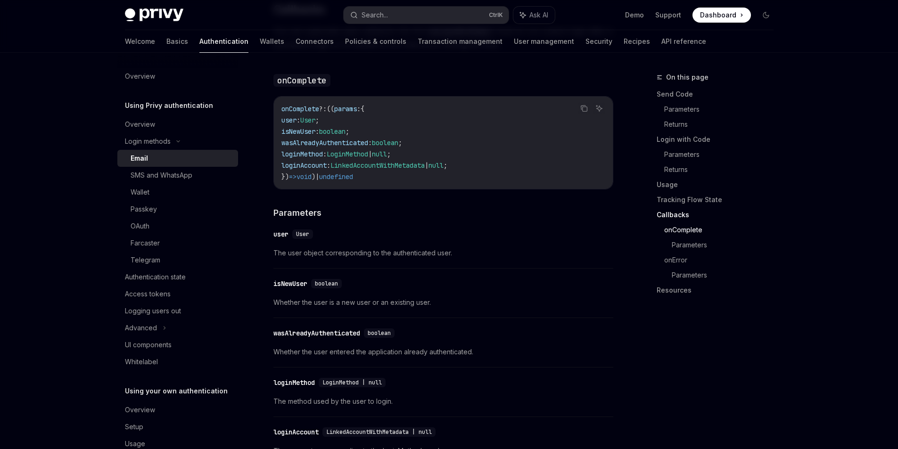
scroll to position [1414, 0]
click at [537, 249] on span "The user object corresponding to the authenticated user." at bounding box center [443, 253] width 340 height 11
click at [489, 229] on div "​ user User" at bounding box center [438, 234] width 330 height 11
click at [420, 16] on button "Search... Ctrl K" at bounding box center [426, 15] width 165 height 17
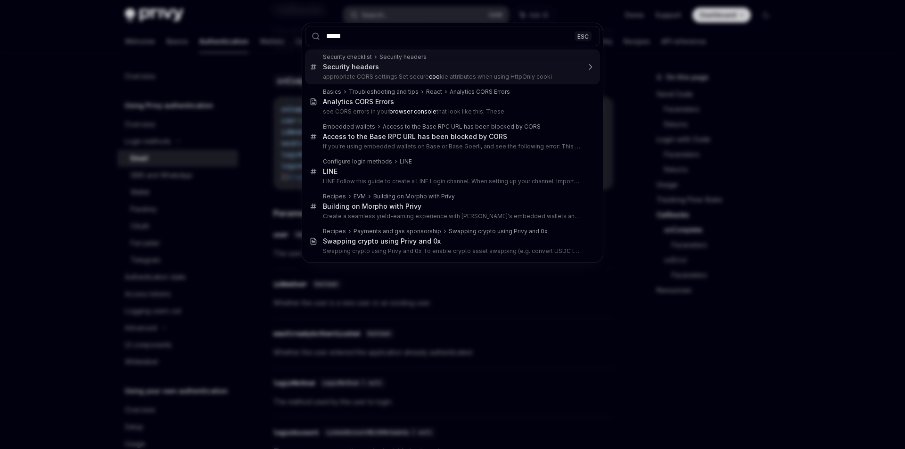
type input "******"
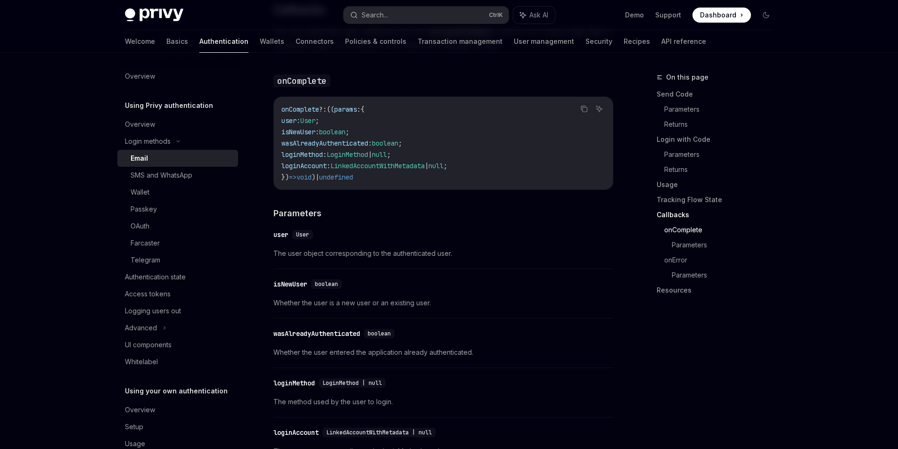
type textarea "*"
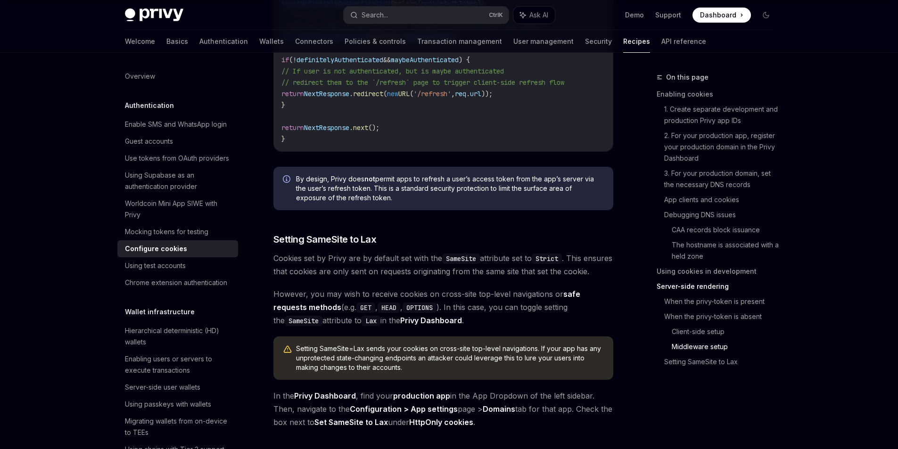
scroll to position [3158, 0]
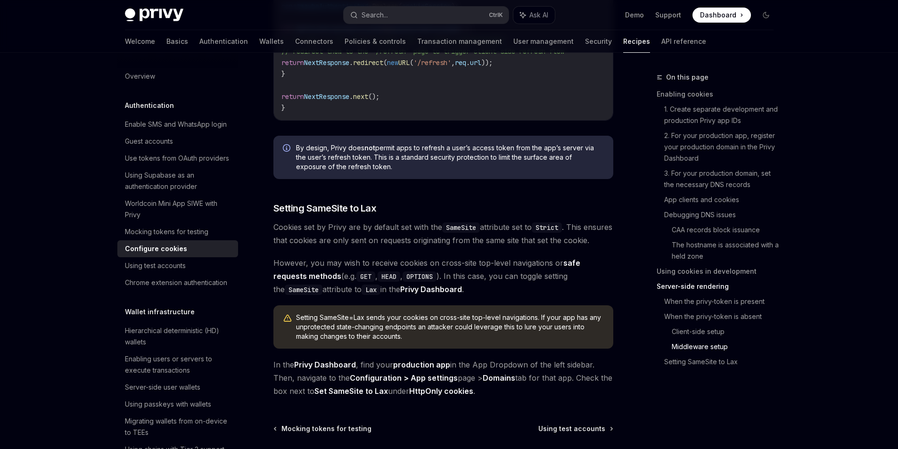
click at [469, 386] on span "In the Privy Dashboard , find your production app in the App Dropdown of the le…" at bounding box center [443, 378] width 340 height 40
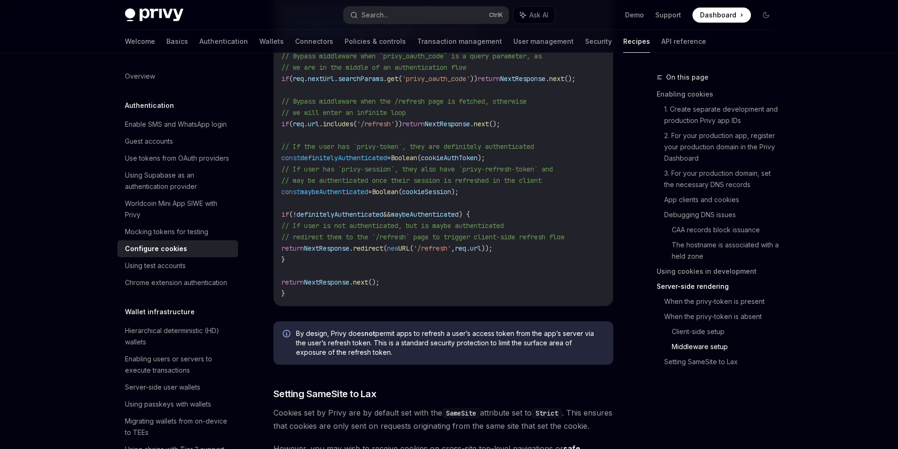
scroll to position [2969, 0]
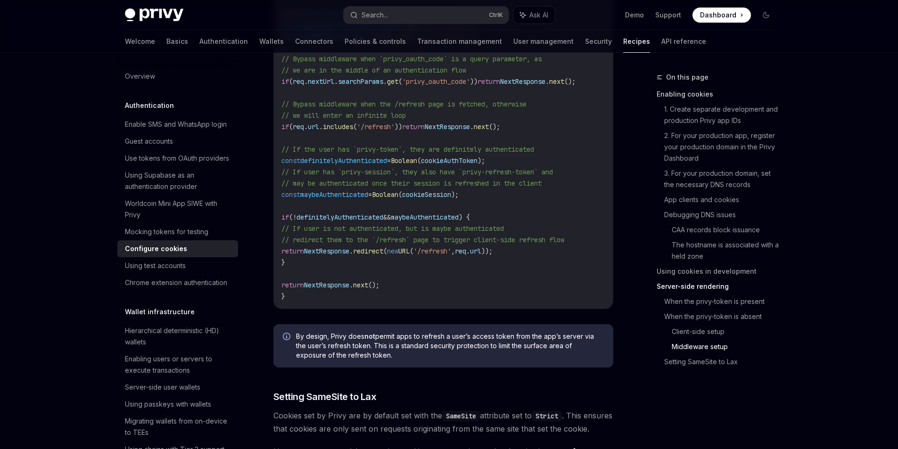
click at [698, 93] on link "Enabling cookies" at bounding box center [719, 94] width 124 height 15
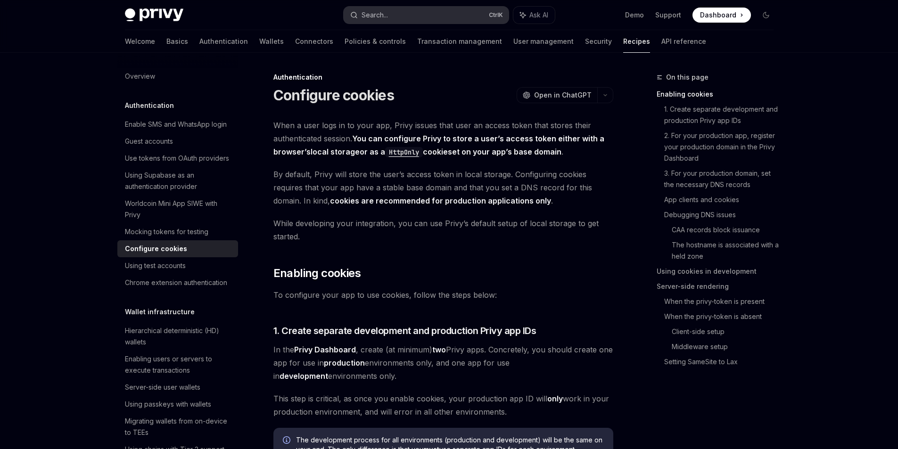
click at [417, 16] on button "Search... Ctrl K" at bounding box center [426, 15] width 165 height 17
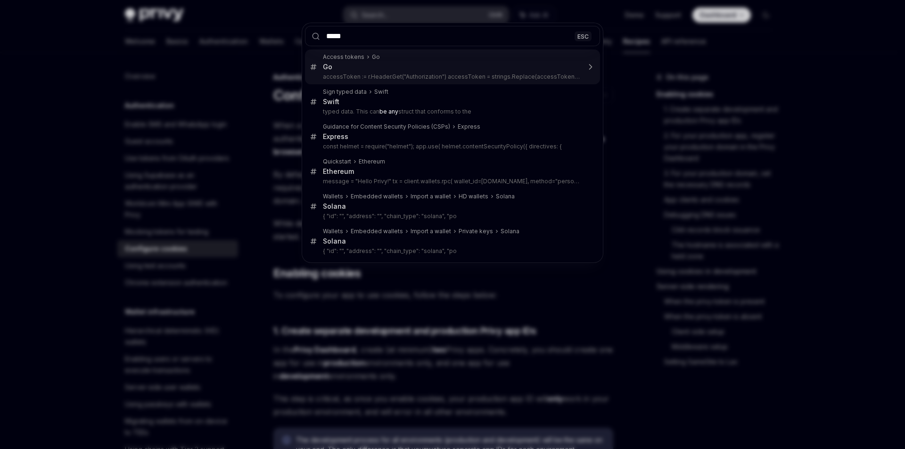
type input "******"
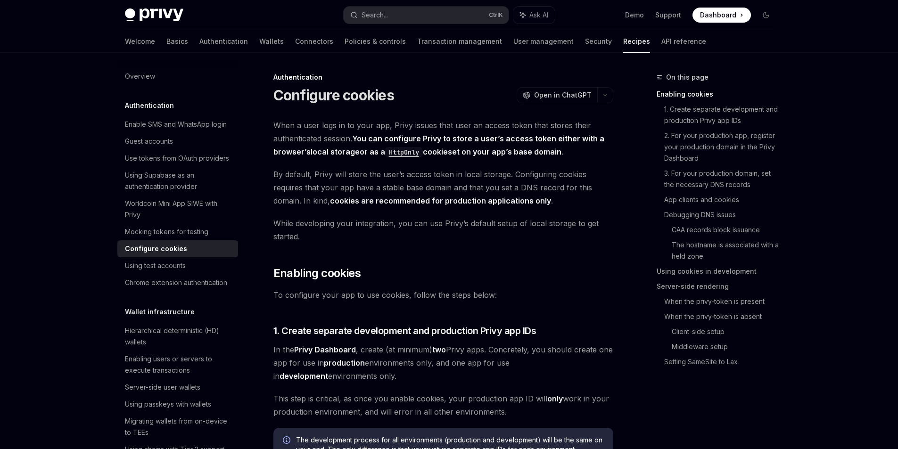
type textarea "*"
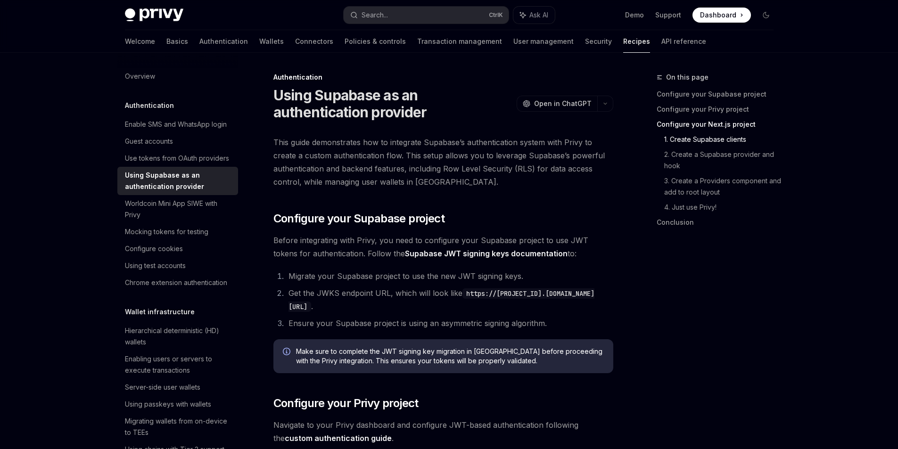
scroll to position [469, 0]
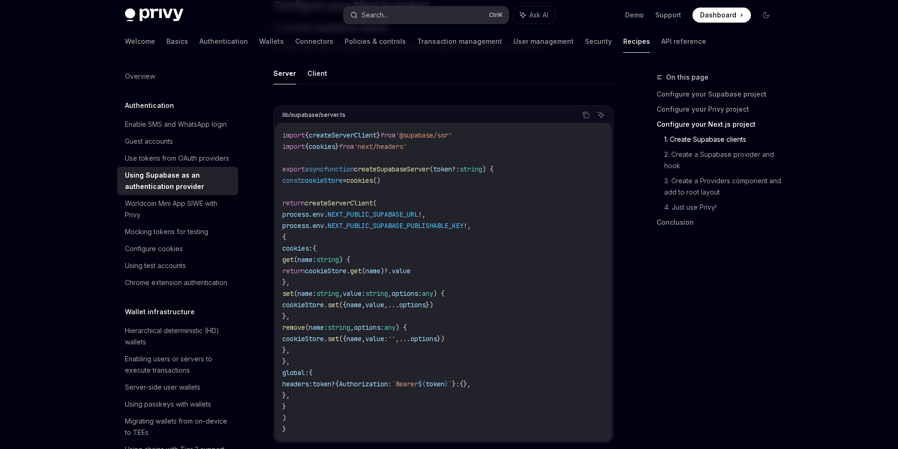
click at [404, 9] on button "Search... Ctrl K" at bounding box center [426, 15] width 165 height 17
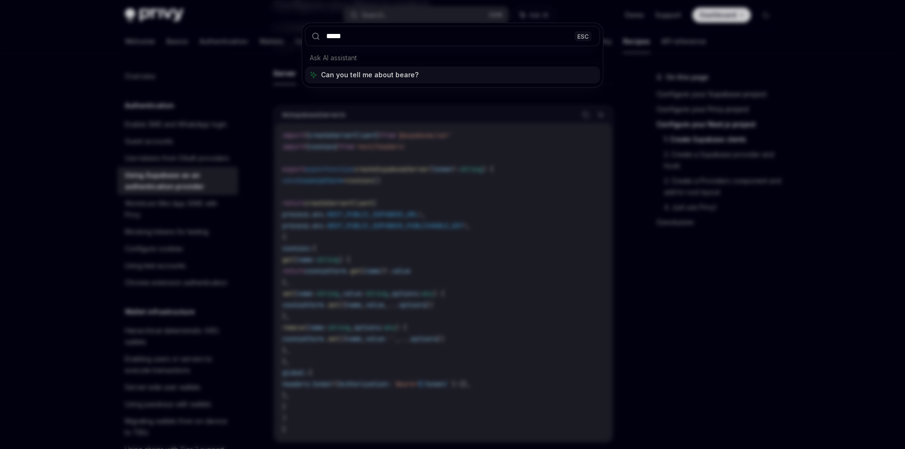
type input "******"
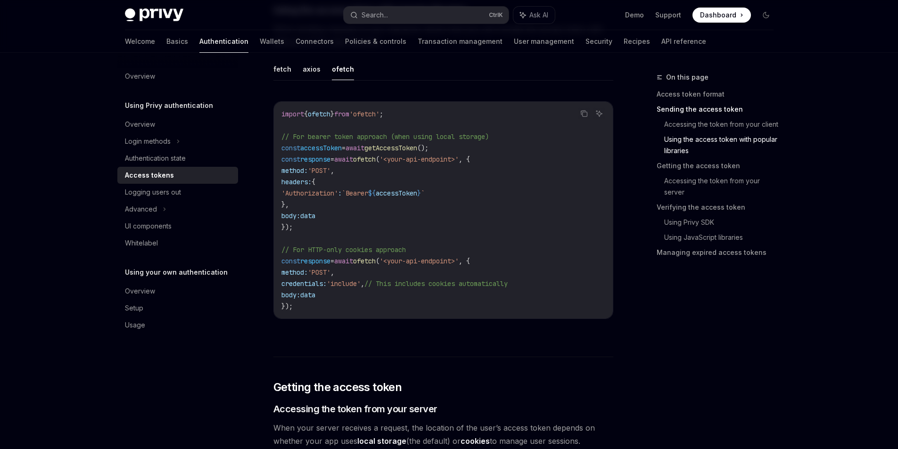
scroll to position [852, 0]
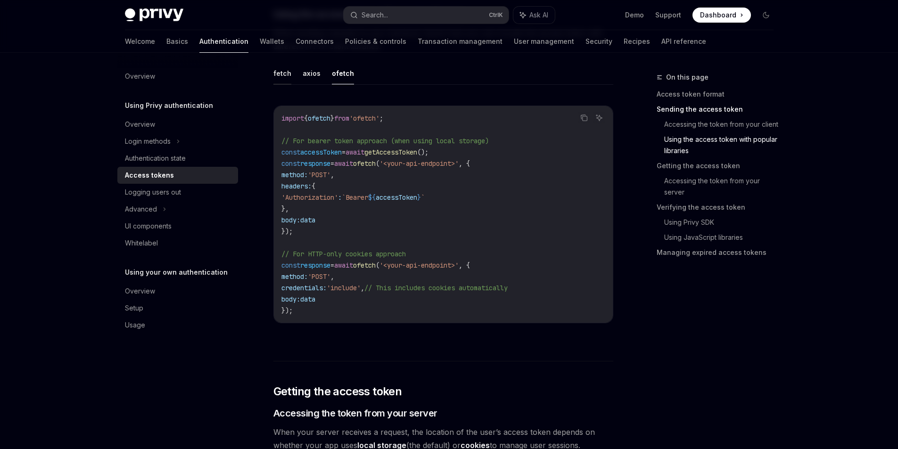
click at [287, 73] on button "fetch" at bounding box center [282, 73] width 18 height 22
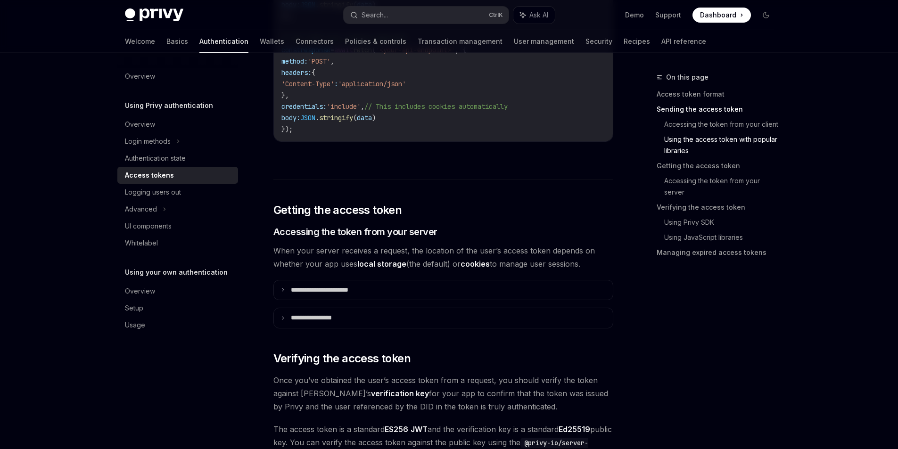
scroll to position [1088, 0]
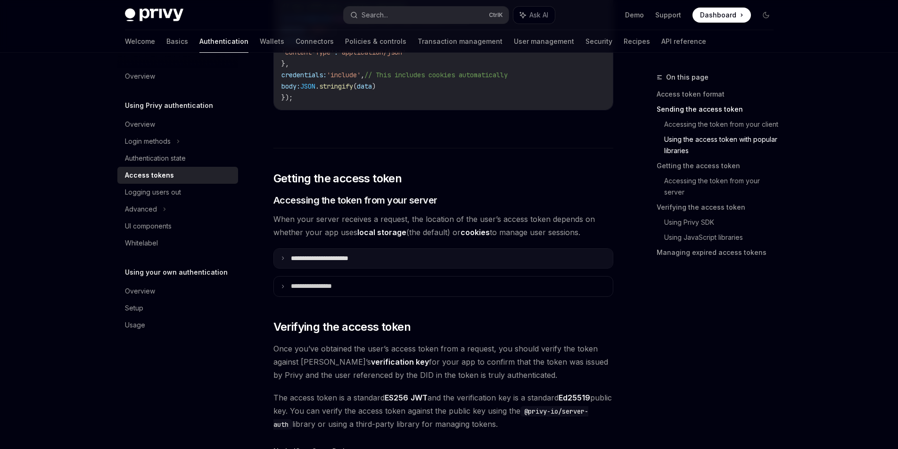
click at [370, 260] on summary "**********" at bounding box center [443, 259] width 339 height 20
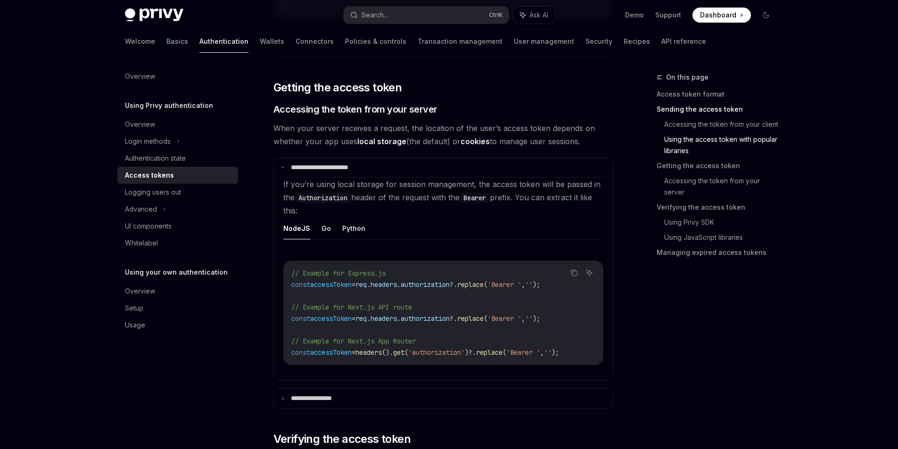
scroll to position [1182, 0]
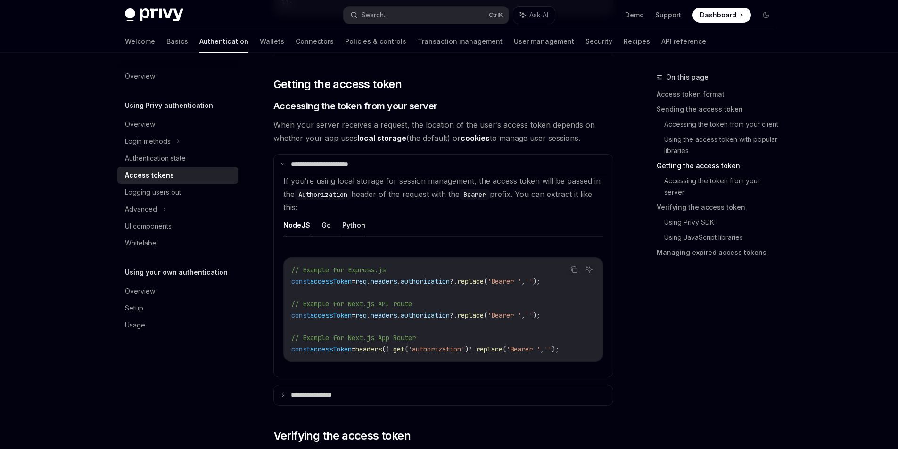
click at [347, 220] on button "Python" at bounding box center [353, 225] width 23 height 22
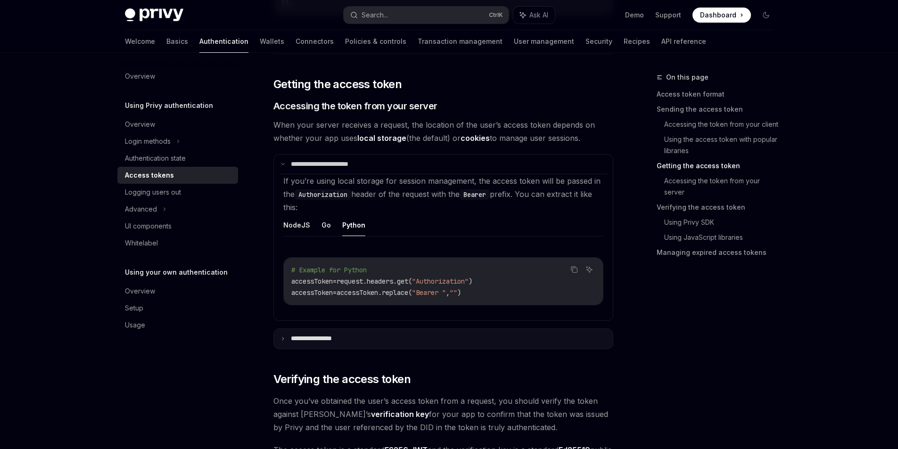
click at [282, 334] on summary "**********" at bounding box center [443, 339] width 339 height 20
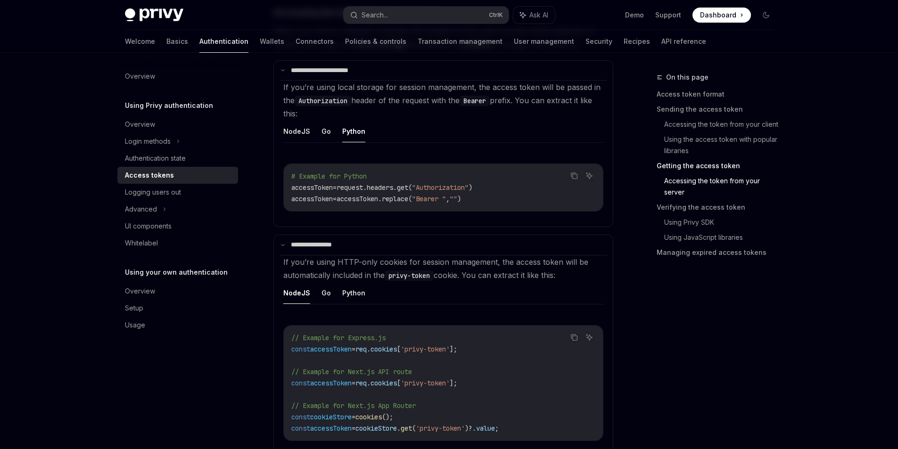
scroll to position [1276, 0]
click at [353, 299] on button "Python" at bounding box center [353, 292] width 23 height 22
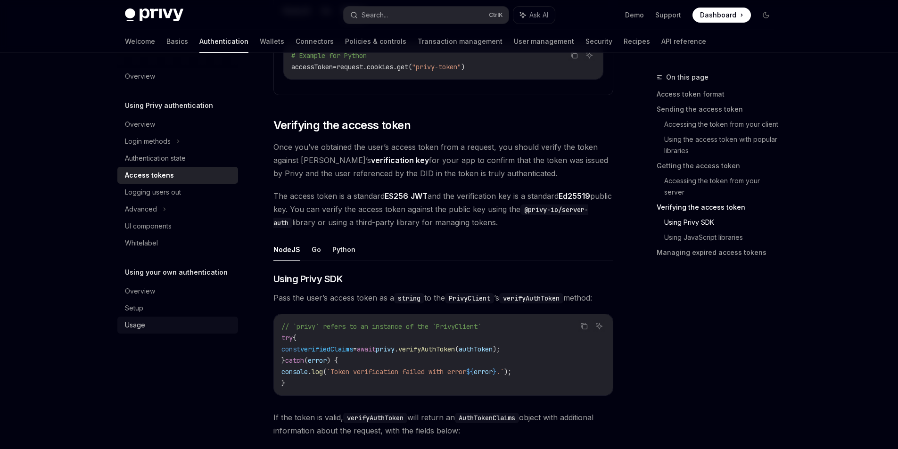
scroll to position [1606, 0]
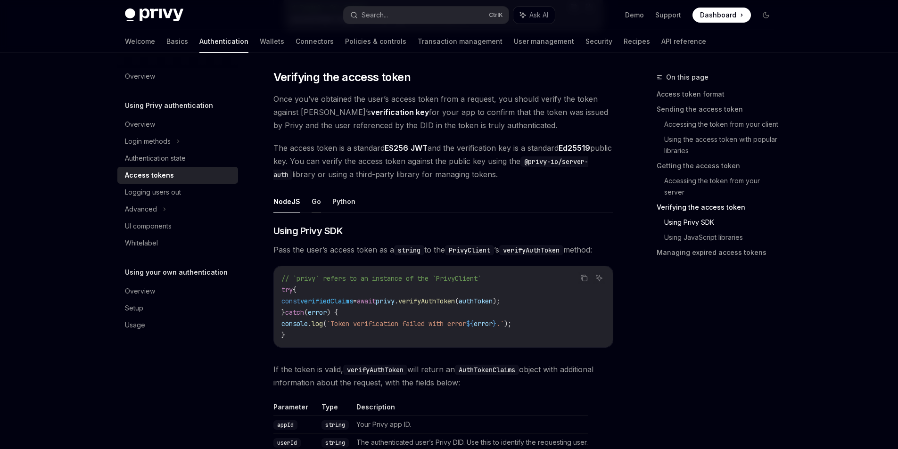
click at [315, 198] on button "Go" at bounding box center [316, 201] width 9 height 22
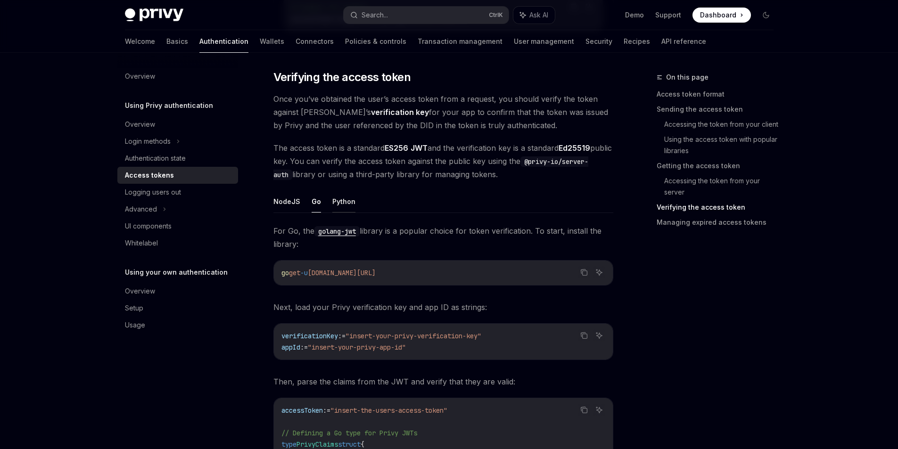
click at [337, 203] on button "Python" at bounding box center [343, 201] width 23 height 22
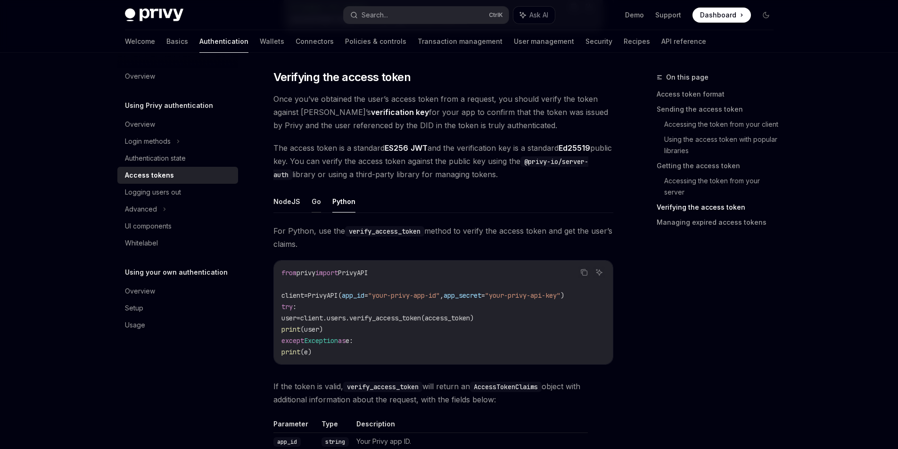
click at [317, 202] on button "Go" at bounding box center [316, 201] width 9 height 22
type textarea "*"
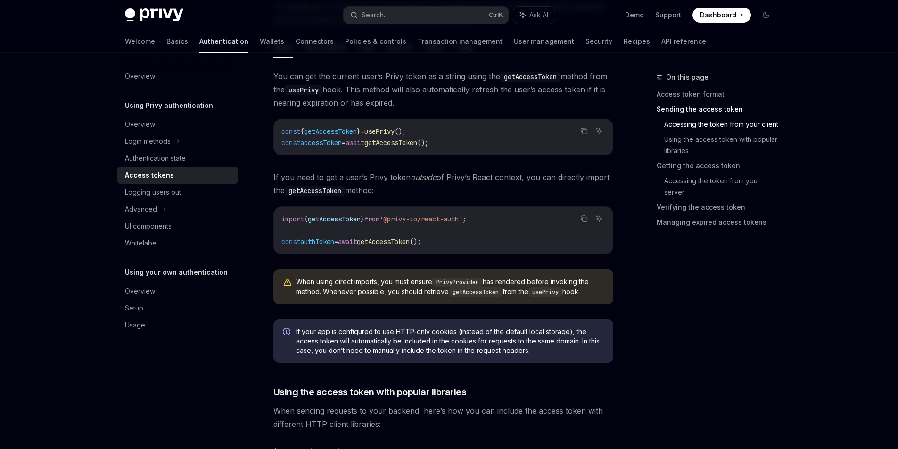
scroll to position [475, 0]
